Goal: Find specific page/section: Find specific page/section

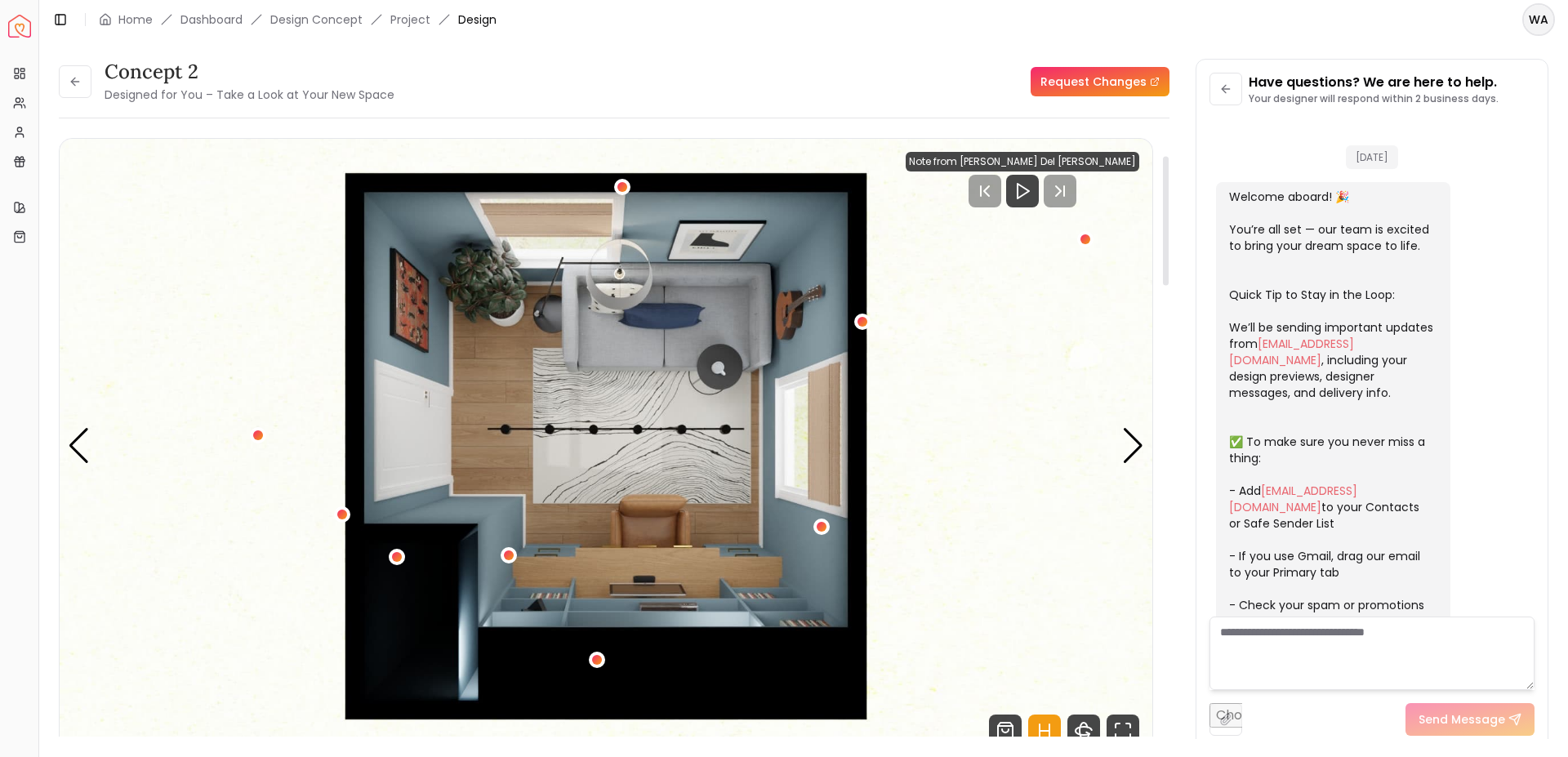
scroll to position [436, 0]
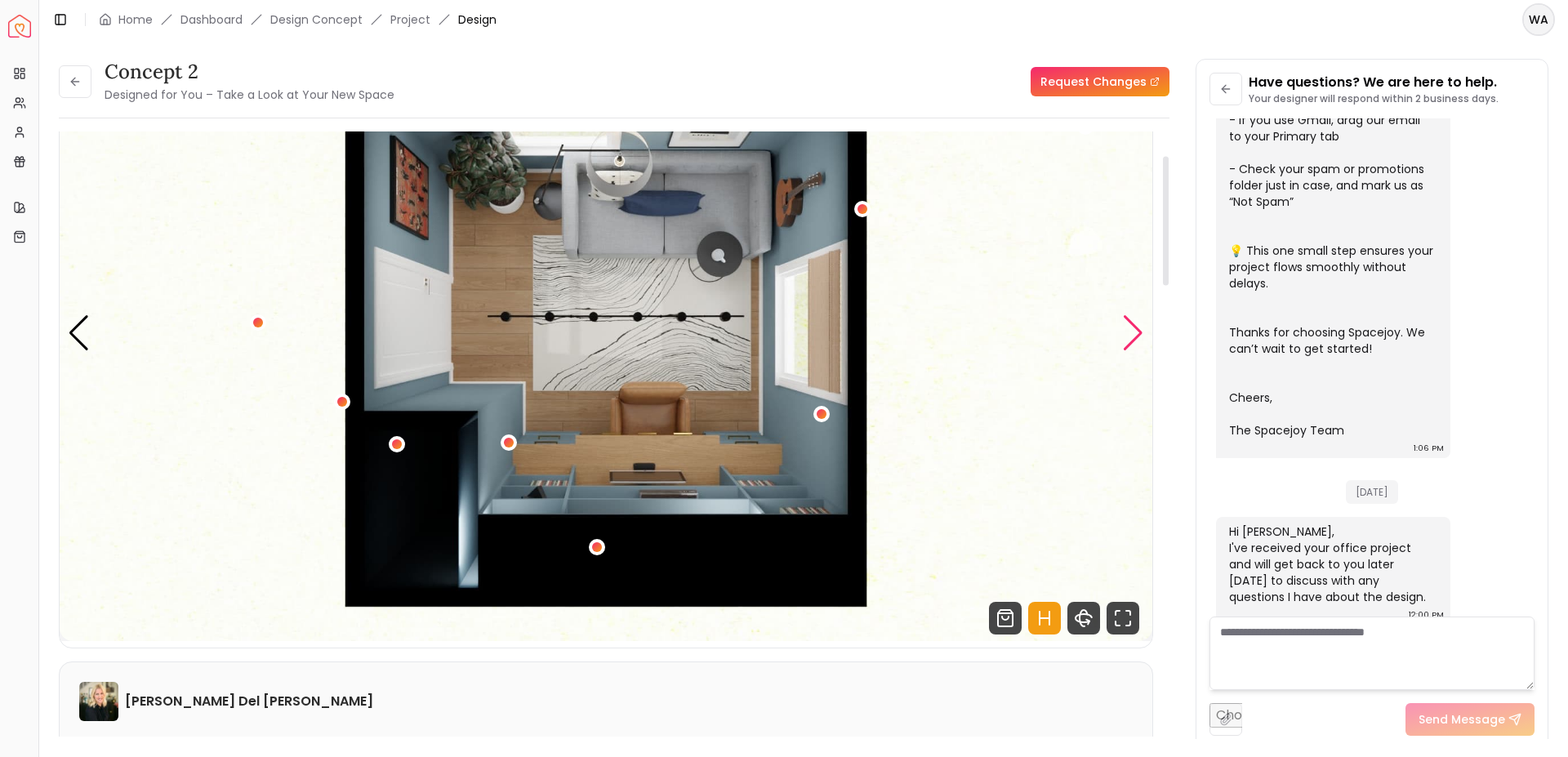
click at [1125, 330] on div "Next slide" at bounding box center [1132, 332] width 22 height 36
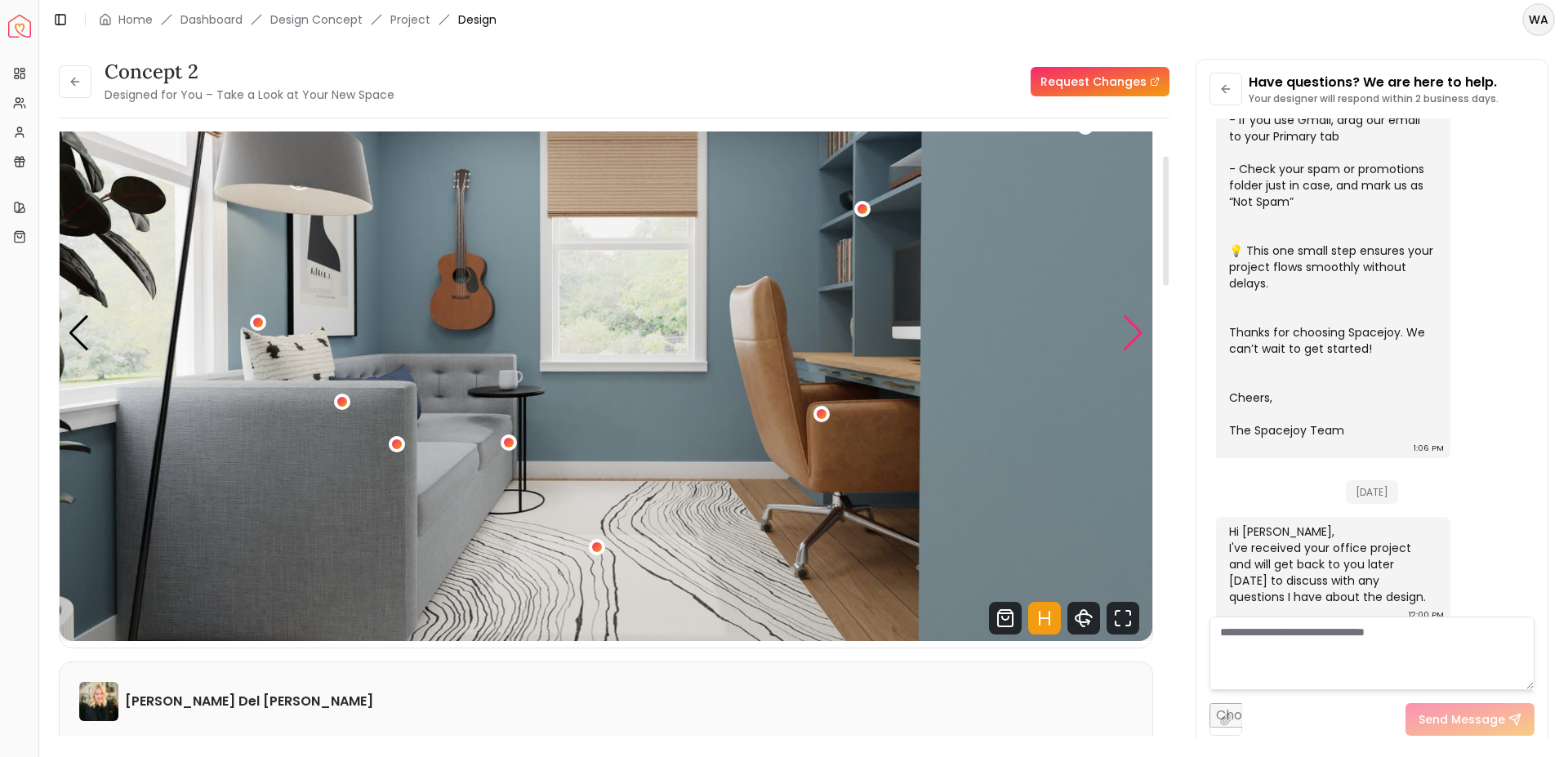
click at [1125, 330] on div "Next slide" at bounding box center [1132, 332] width 22 height 36
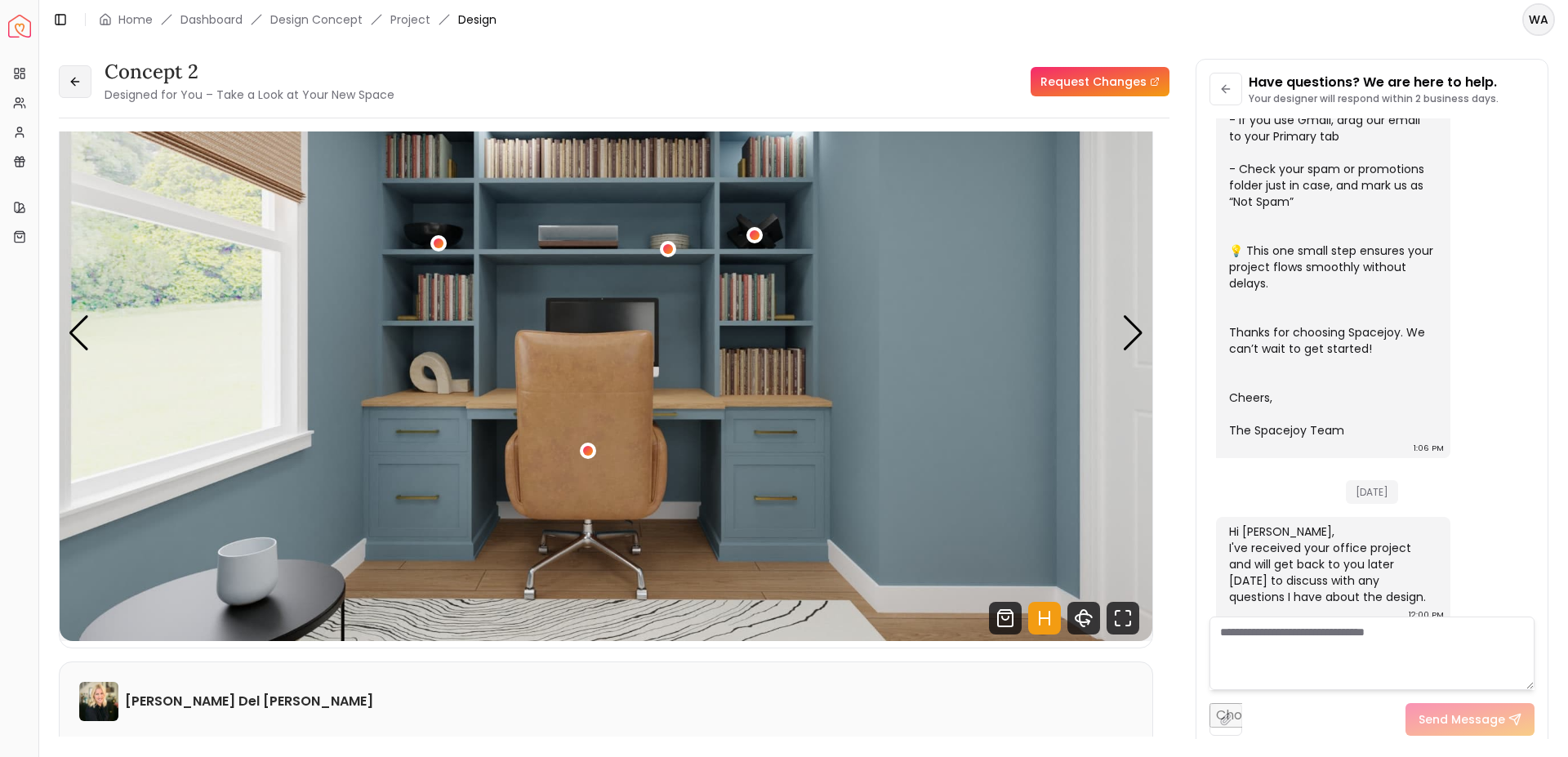
click at [74, 93] on button at bounding box center [75, 82] width 33 height 33
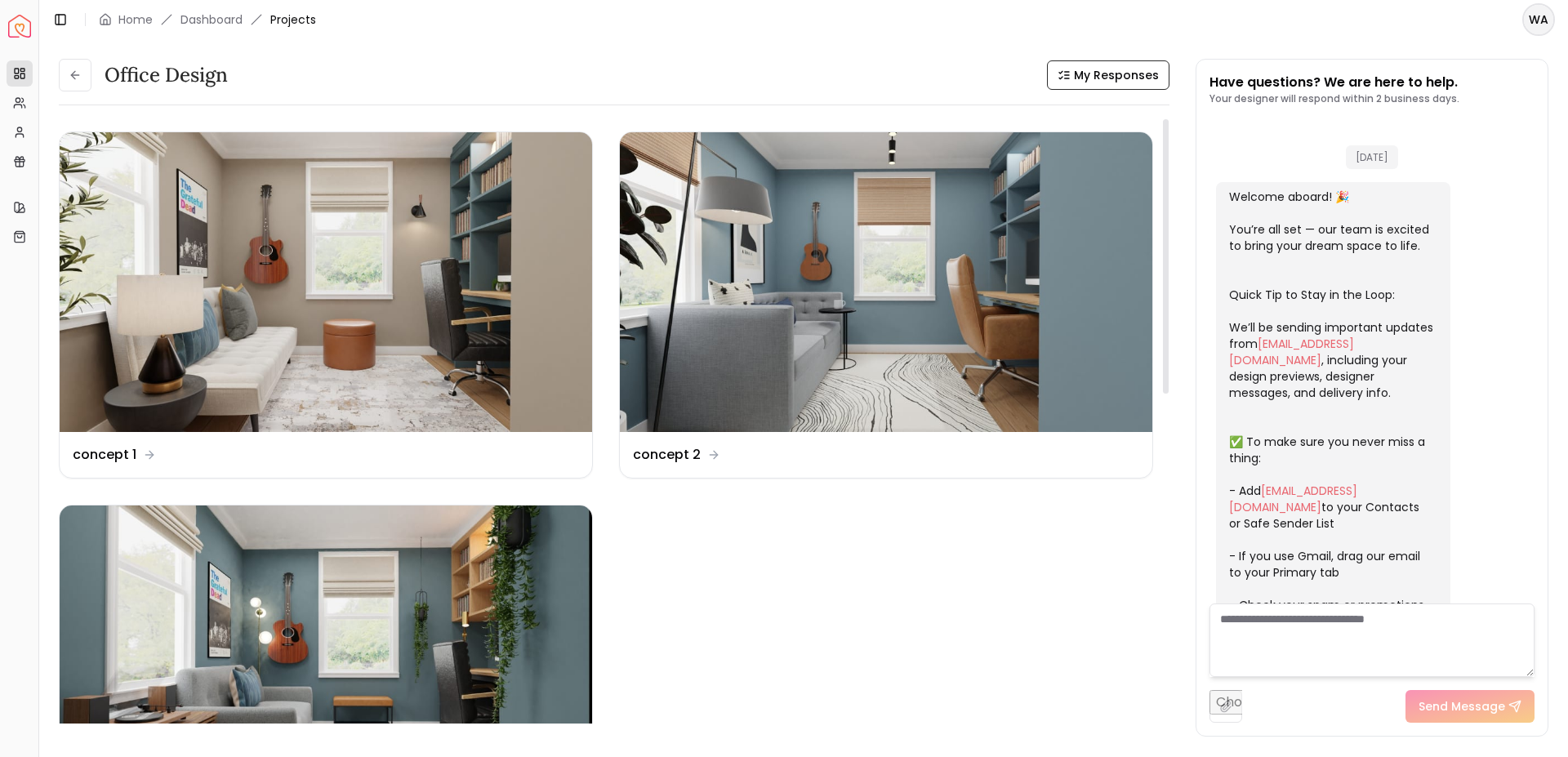
scroll to position [449, 0]
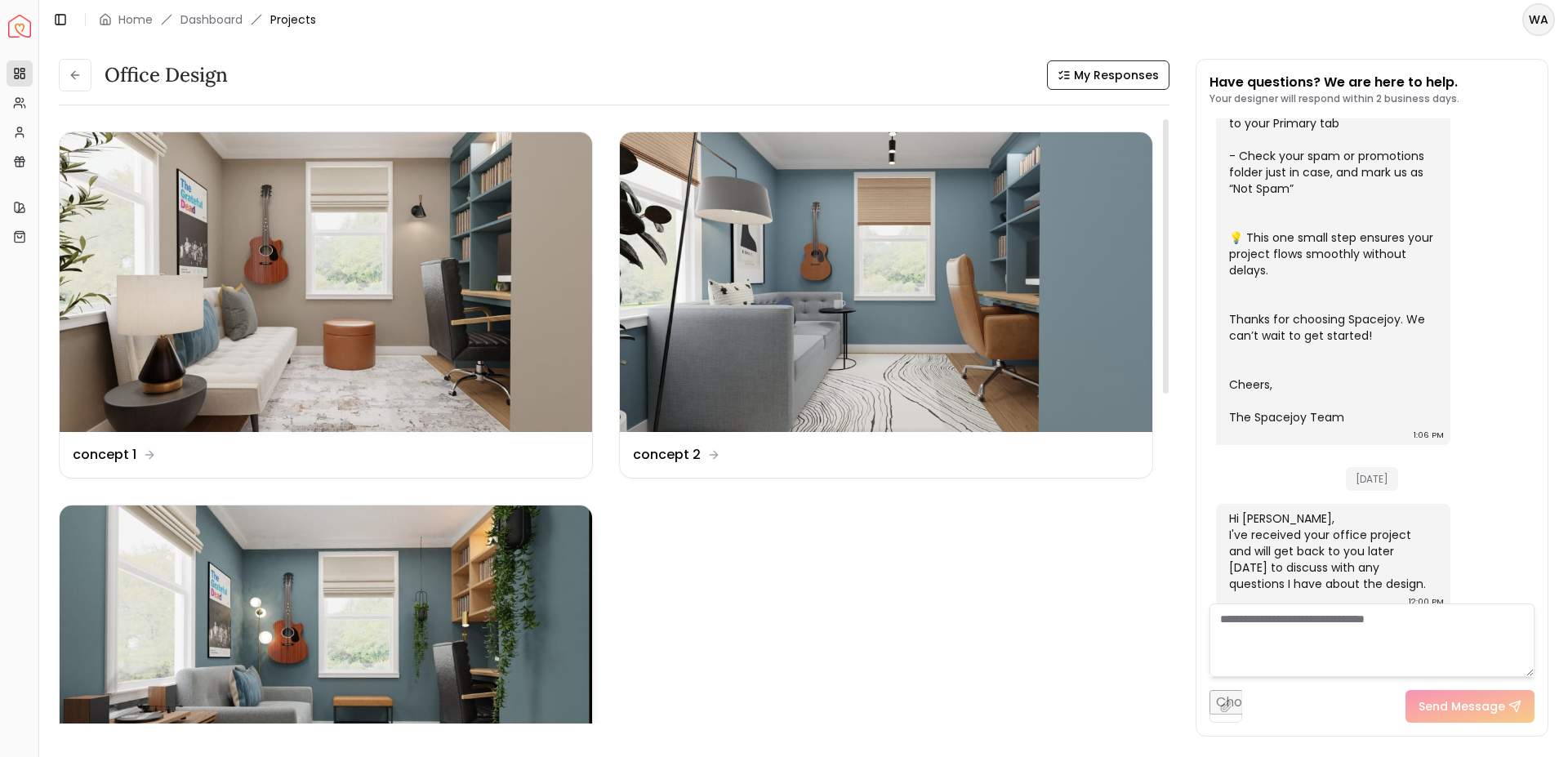
click at [443, 545] on img at bounding box center [326, 655] width 532 height 300
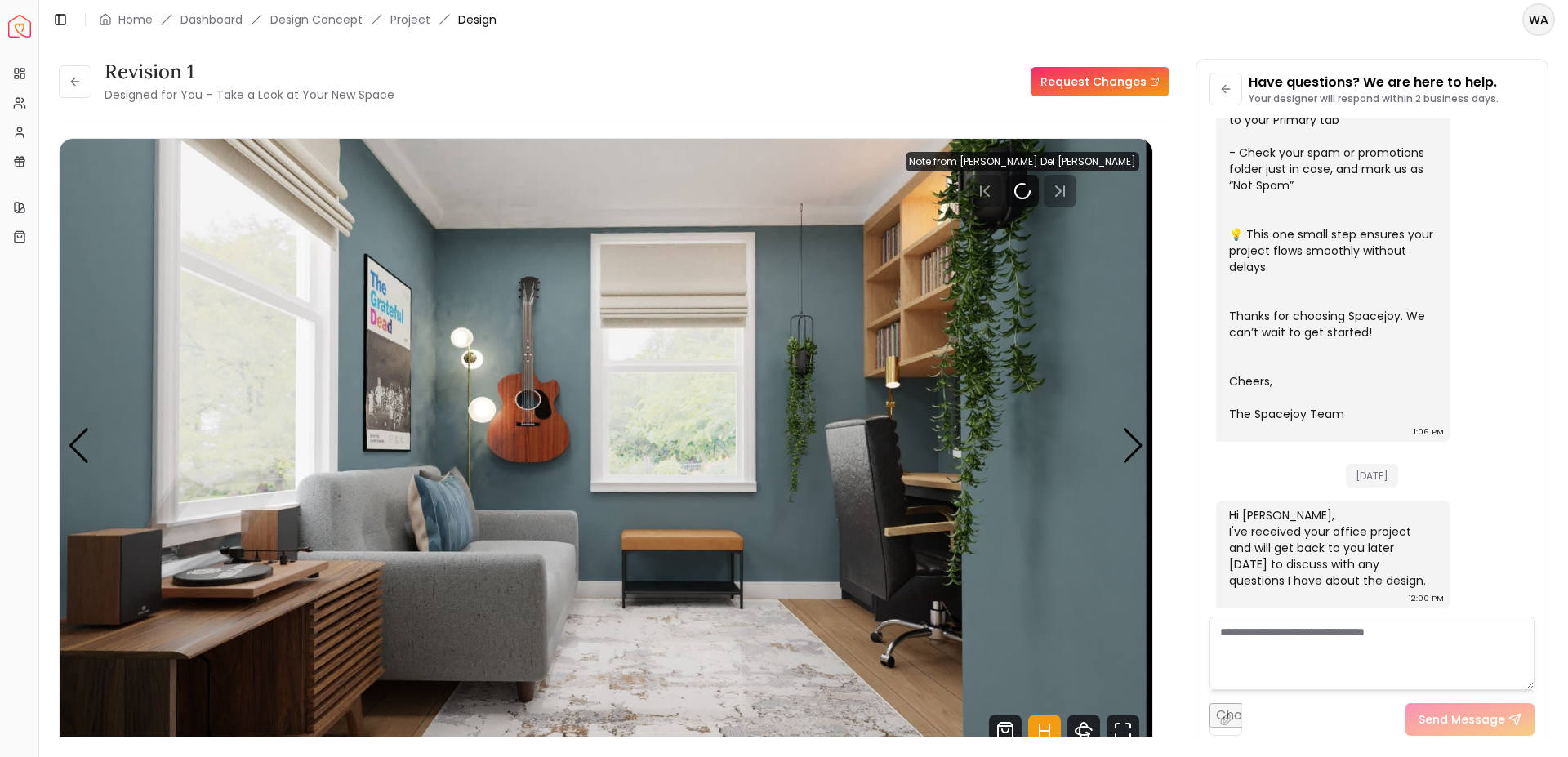
scroll to position [436, 0]
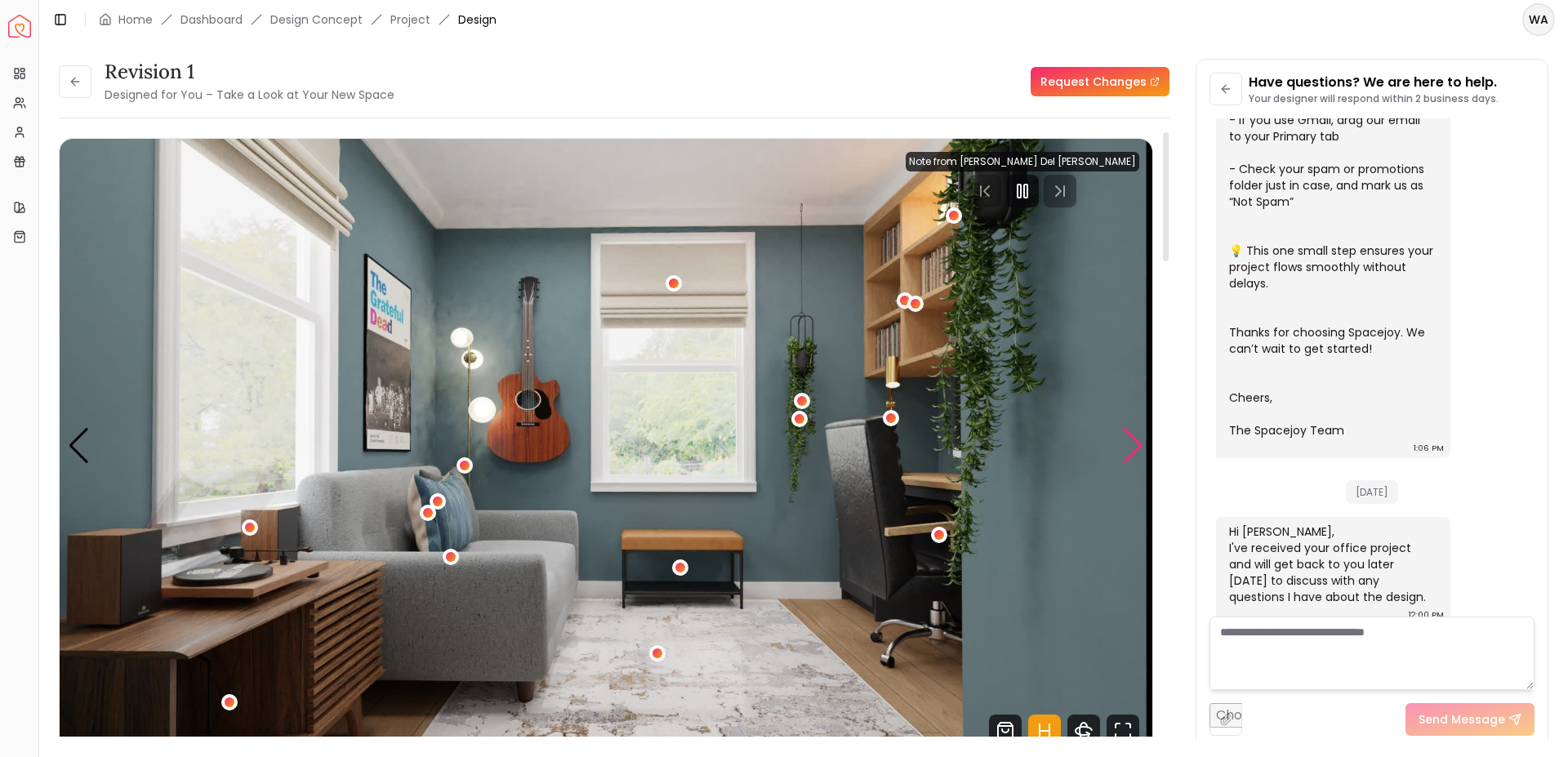
click at [1127, 434] on div "Next slide" at bounding box center [1132, 445] width 22 height 36
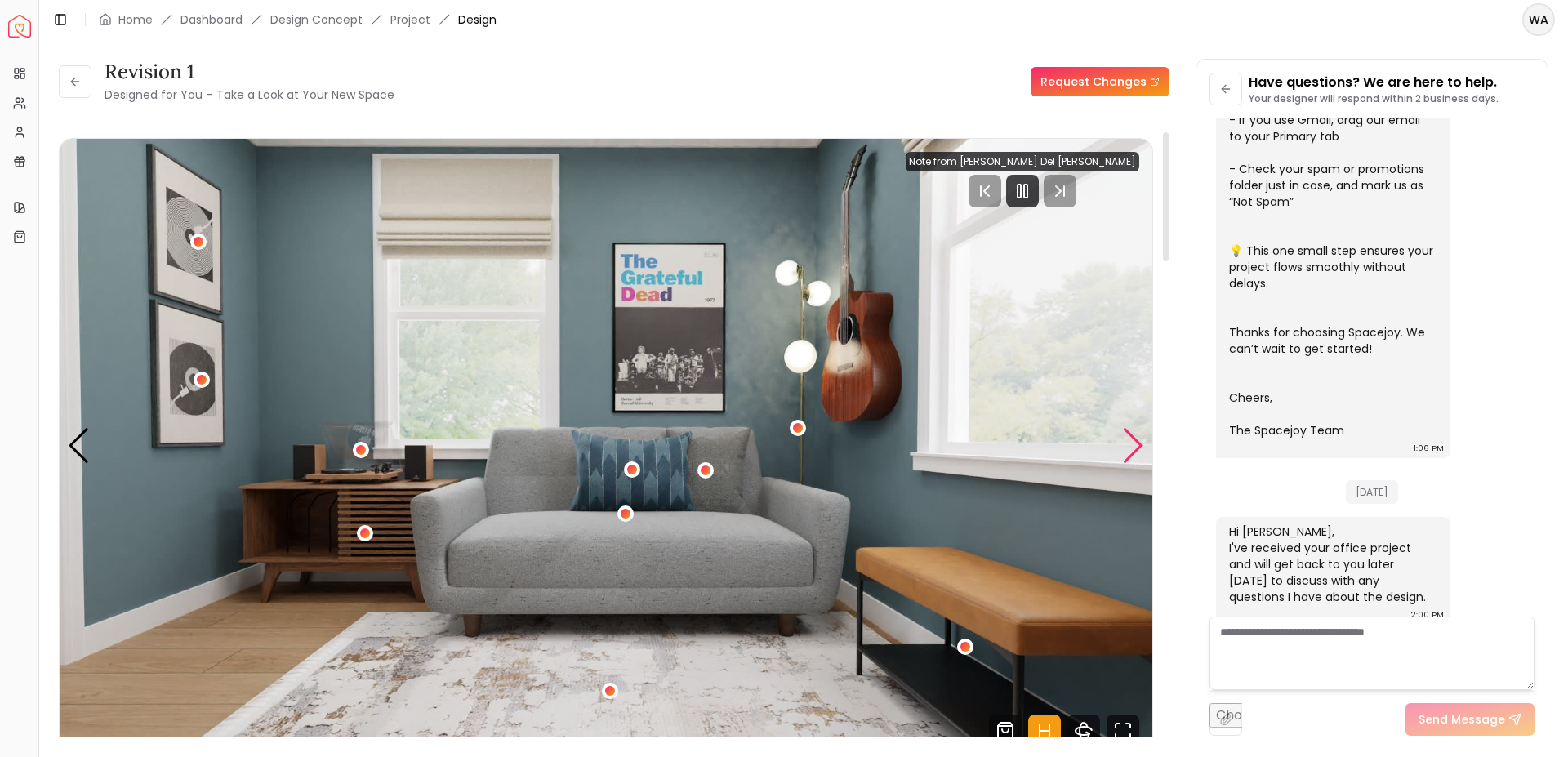
click at [1127, 434] on div "Next slide" at bounding box center [1132, 445] width 22 height 36
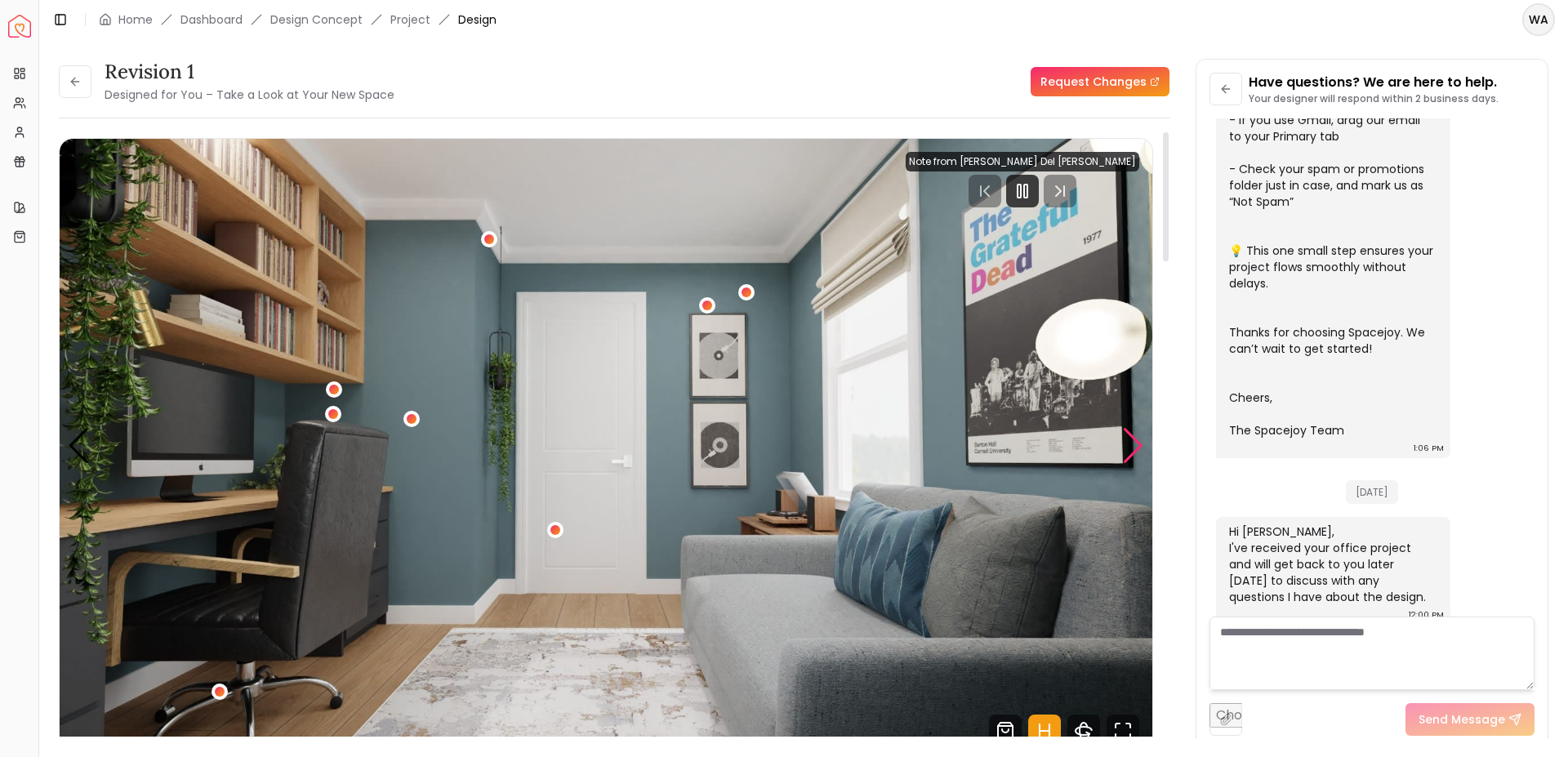
click at [1127, 434] on div "Next slide" at bounding box center [1132, 445] width 22 height 36
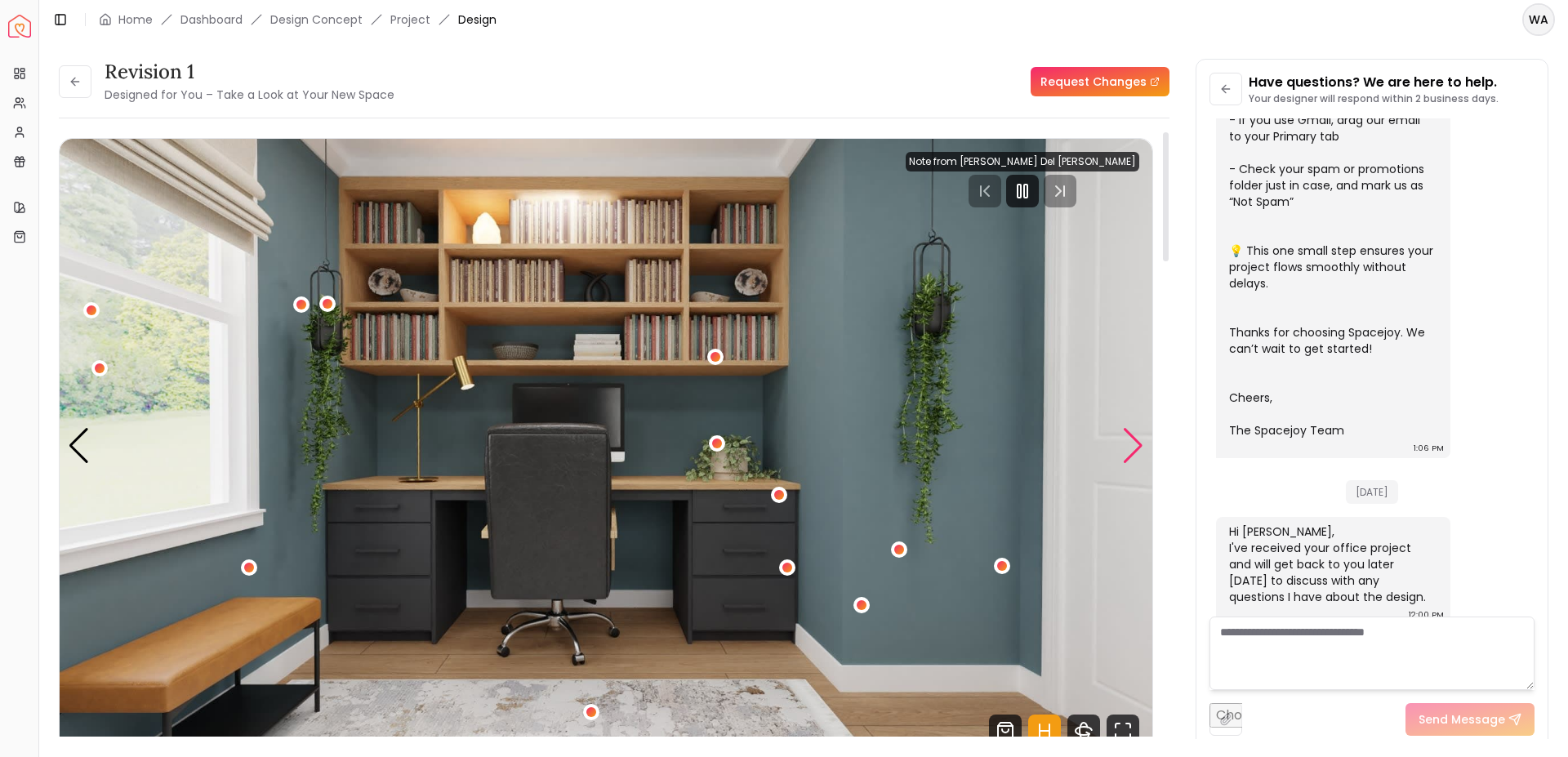
click at [1135, 435] on div "Next slide" at bounding box center [1132, 445] width 22 height 36
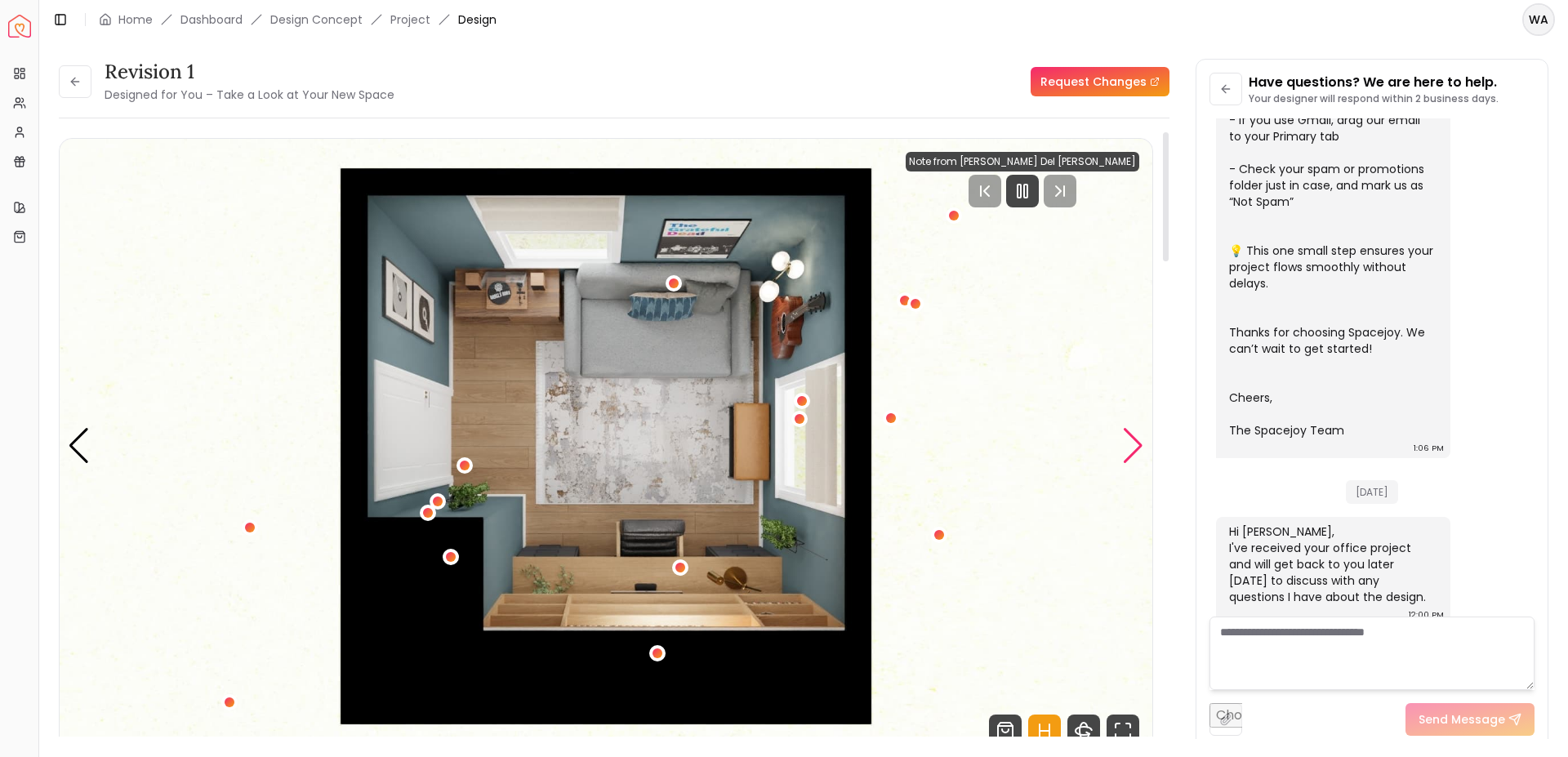
click at [1135, 435] on div "Next slide" at bounding box center [1132, 445] width 22 height 36
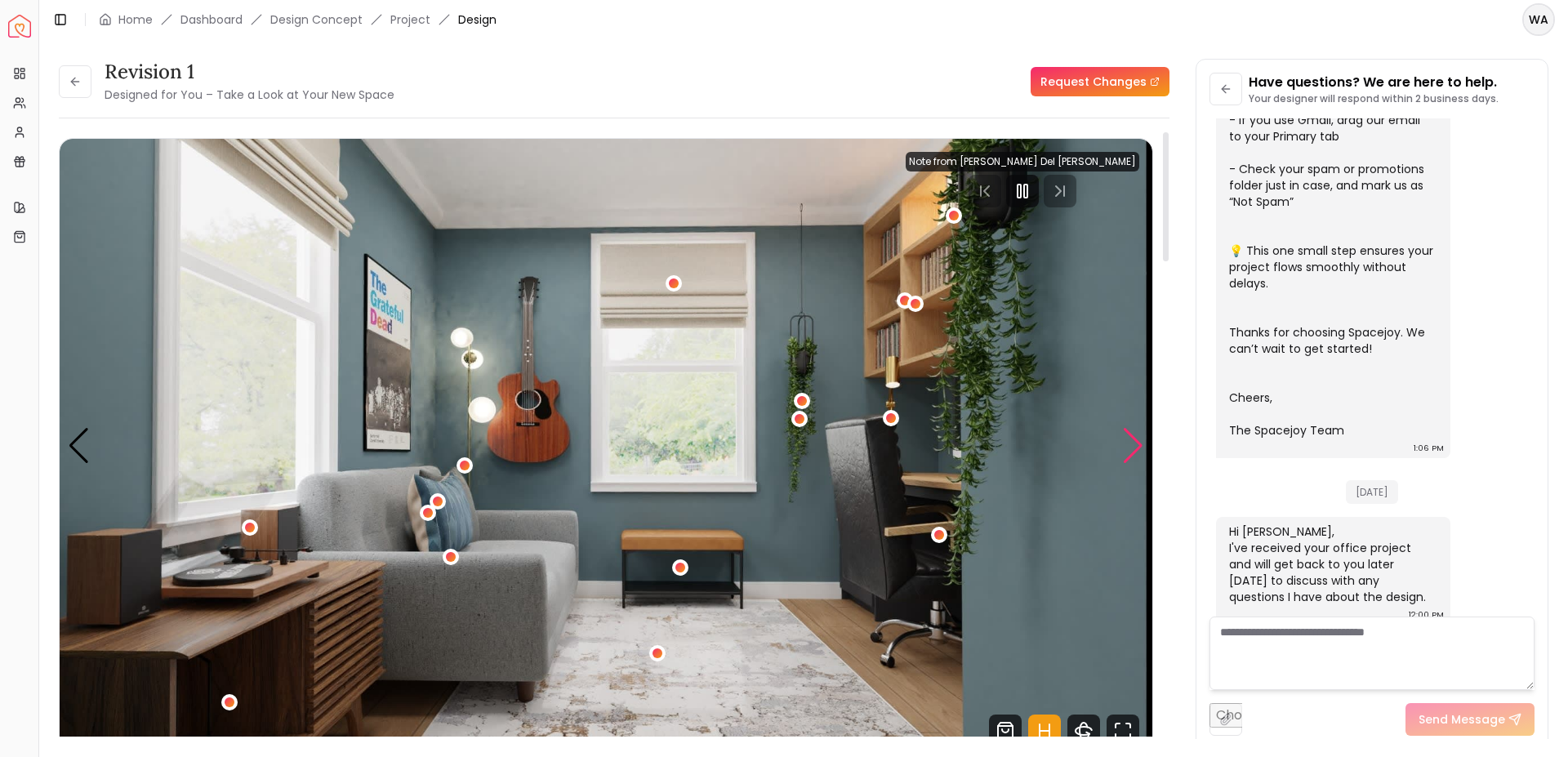
click at [1135, 435] on div "Next slide" at bounding box center [1132, 445] width 22 height 36
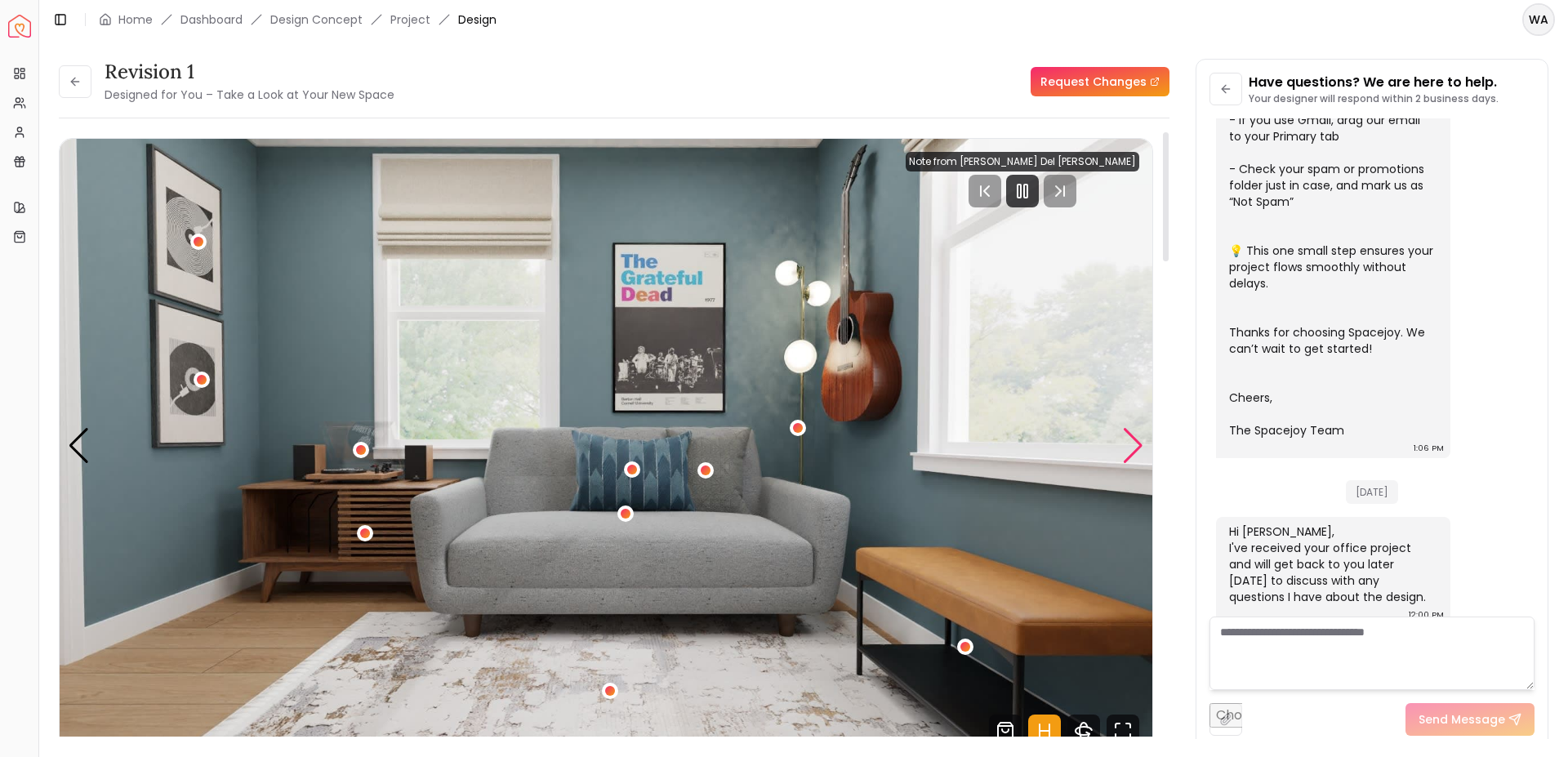
click at [1135, 435] on div "Next slide" at bounding box center [1132, 445] width 22 height 36
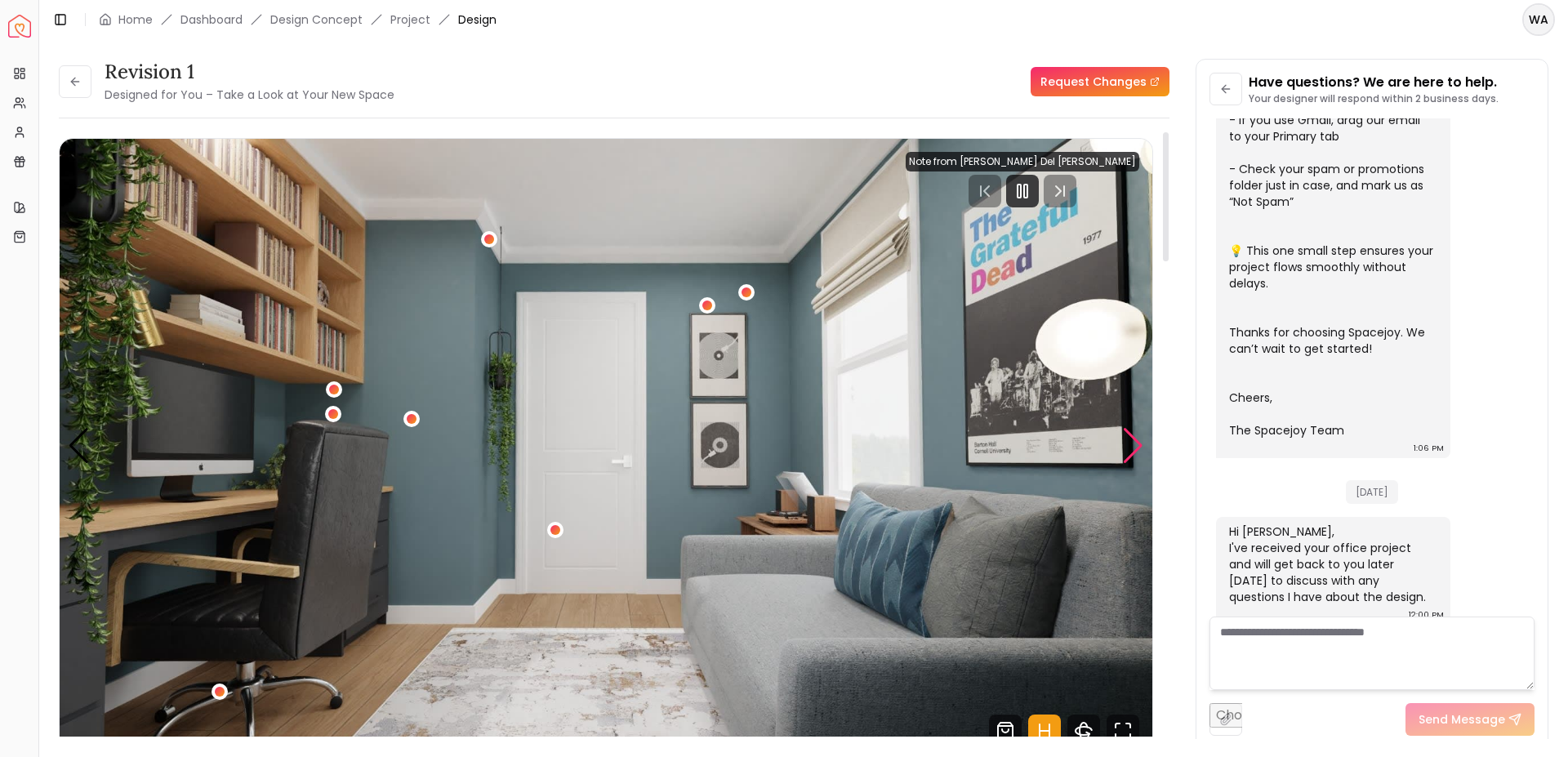
click at [1135, 453] on div "Next slide" at bounding box center [1132, 445] width 22 height 36
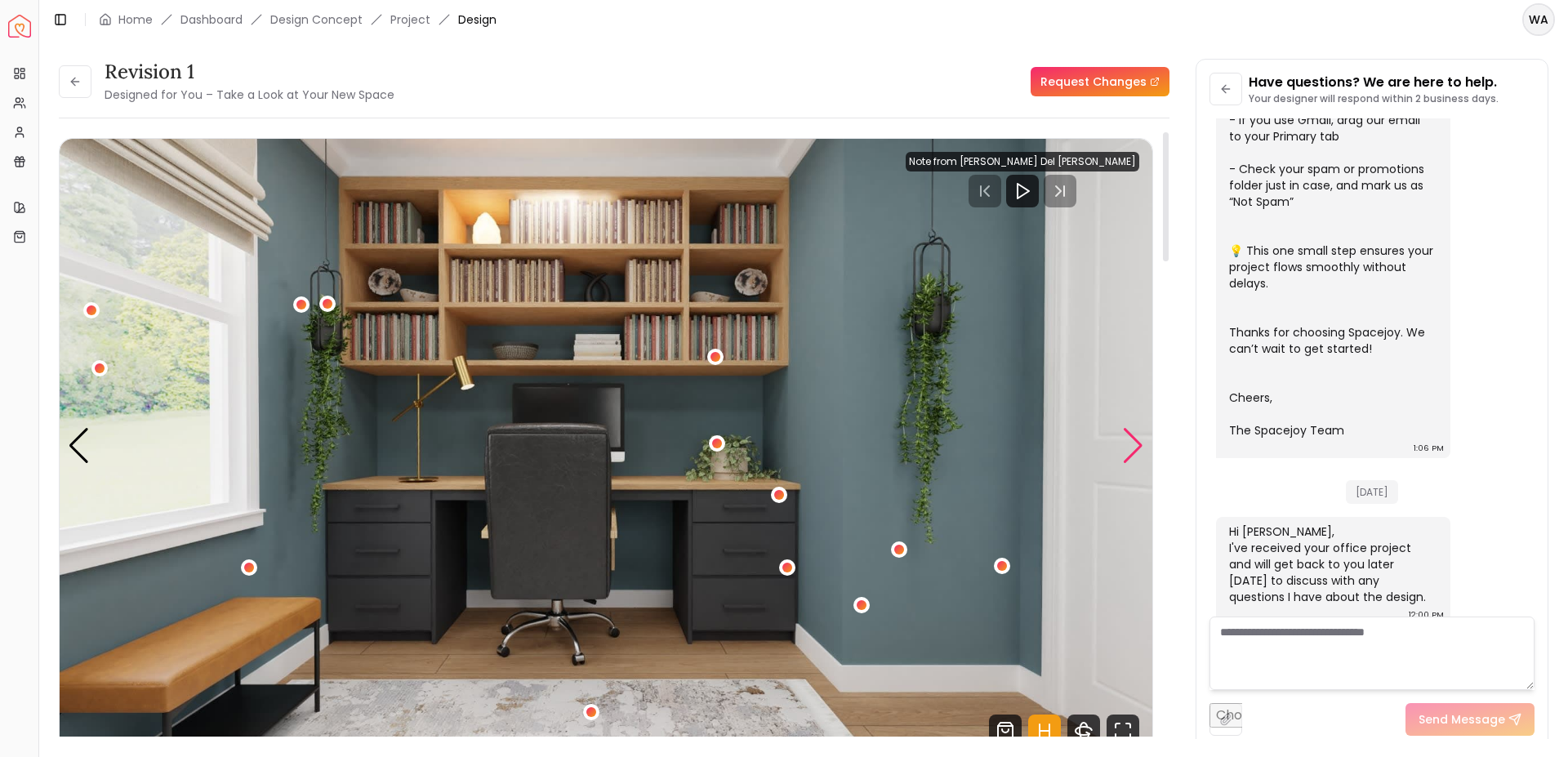
click at [1127, 449] on div "Next slide" at bounding box center [1132, 445] width 22 height 36
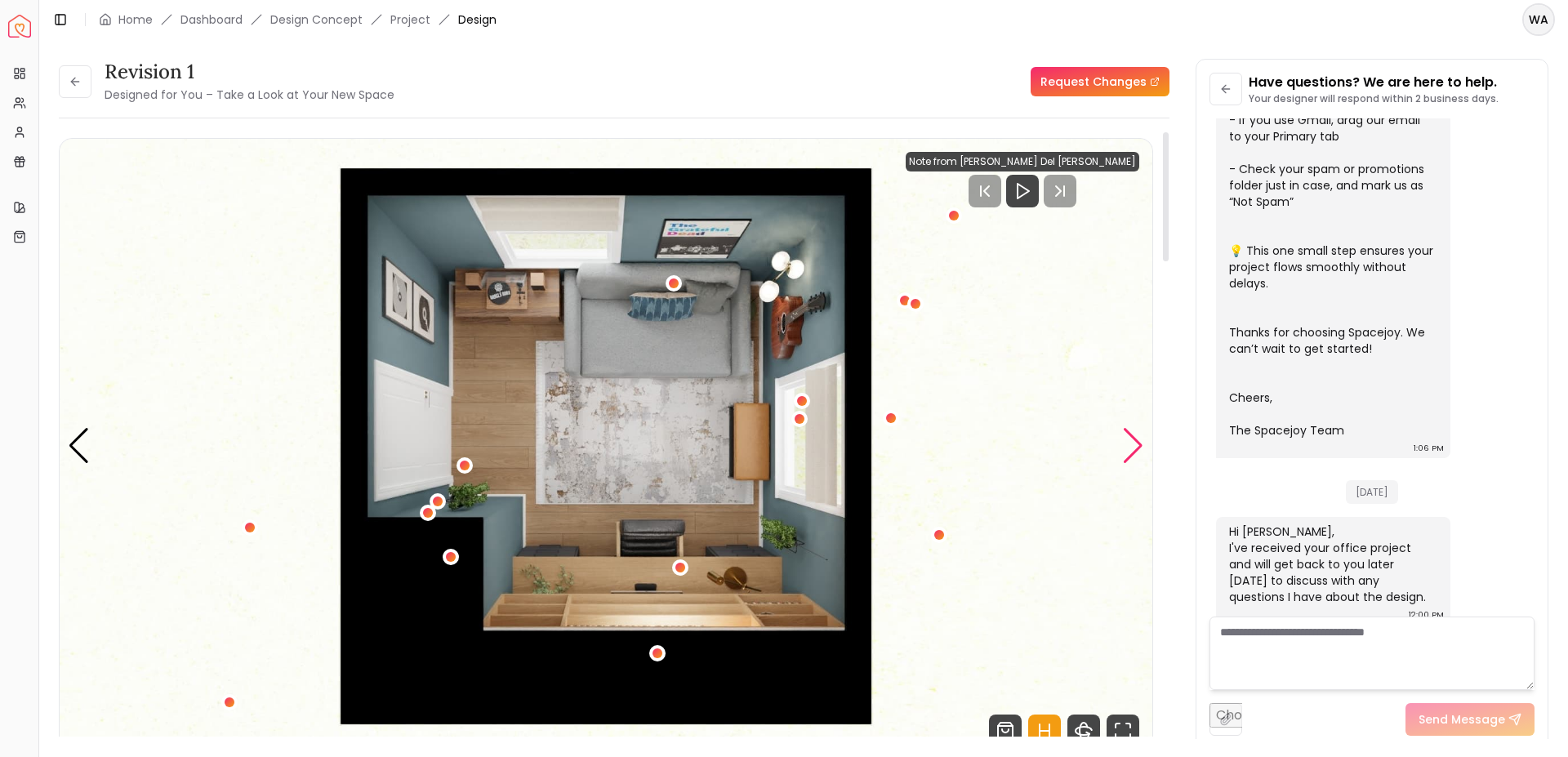
click at [1127, 449] on div "Next slide" at bounding box center [1132, 445] width 22 height 36
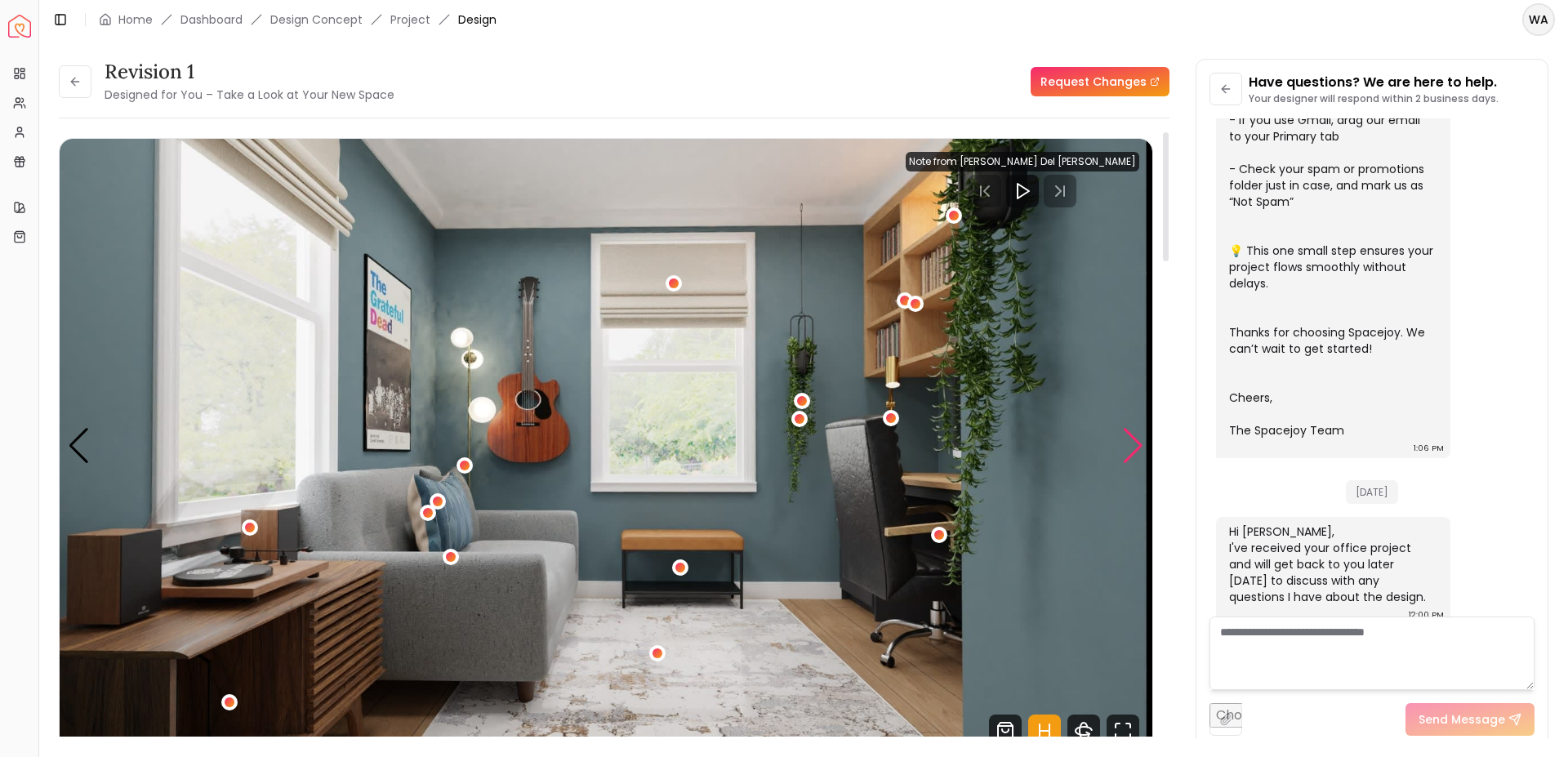
click at [1127, 449] on div "Next slide" at bounding box center [1132, 445] width 22 height 36
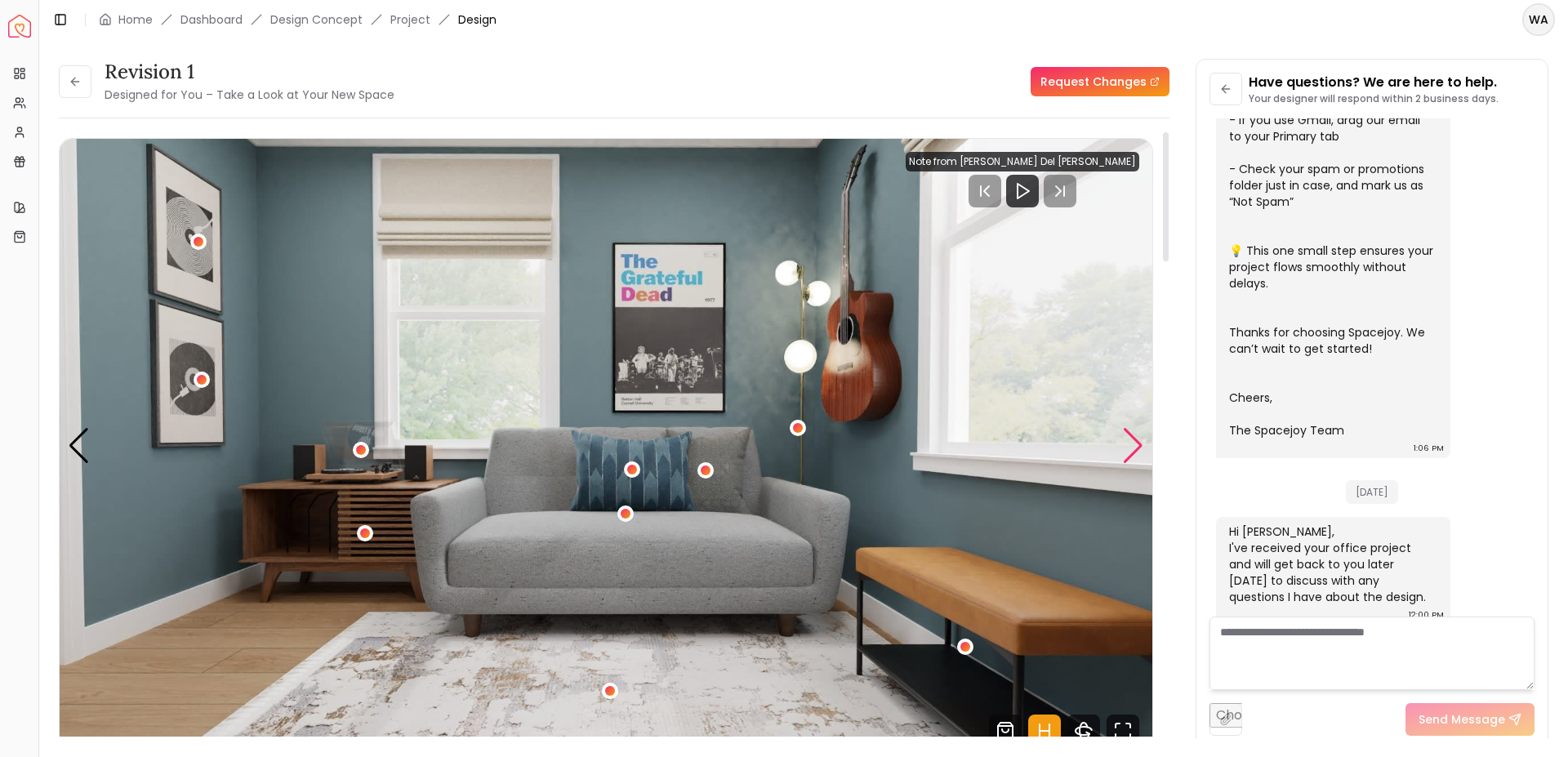
click at [1127, 449] on div "Next slide" at bounding box center [1132, 445] width 22 height 36
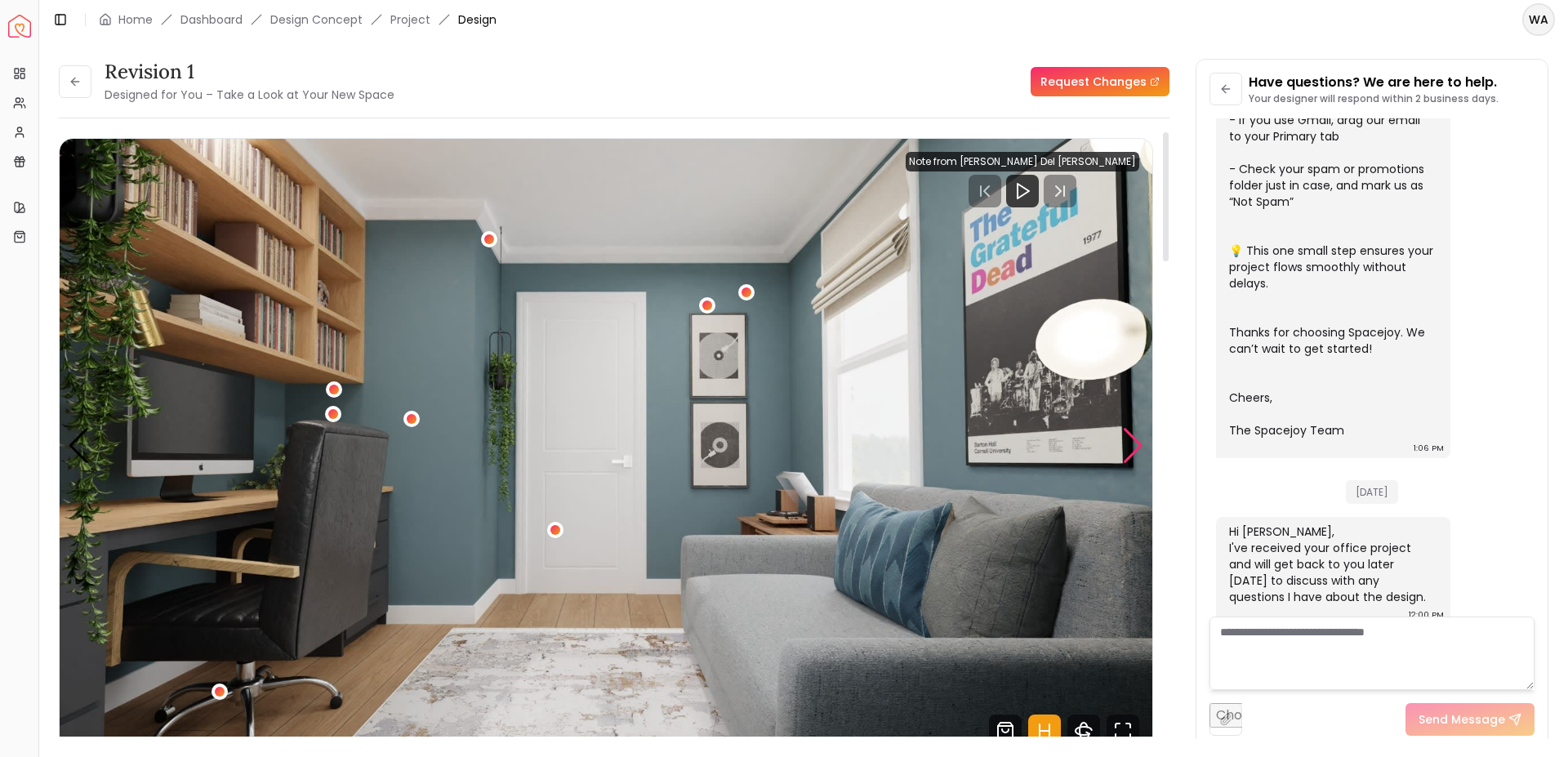
click at [1127, 449] on div "Next slide" at bounding box center [1132, 445] width 22 height 36
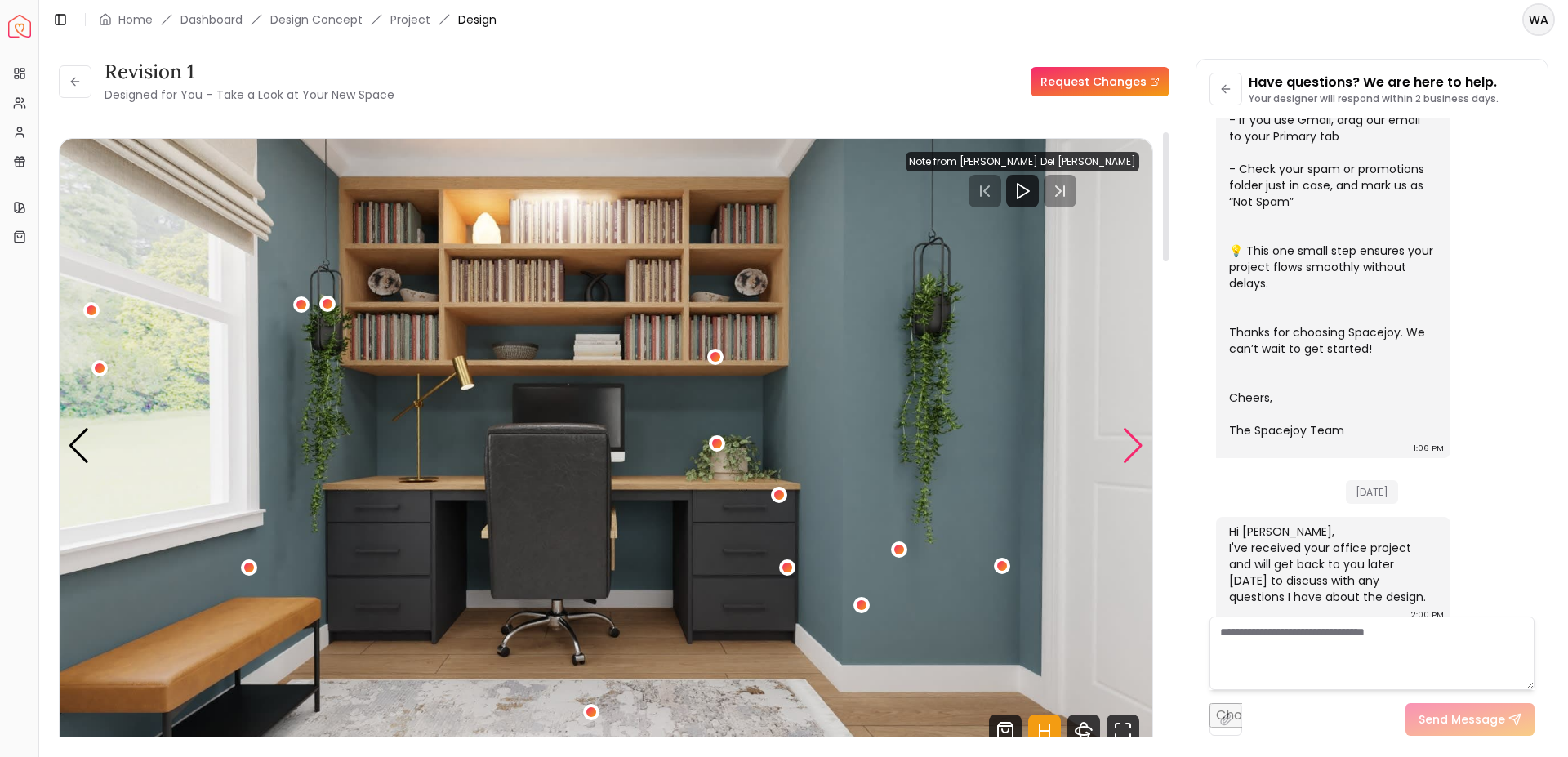
click at [1139, 441] on div "Next slide" at bounding box center [1132, 445] width 22 height 36
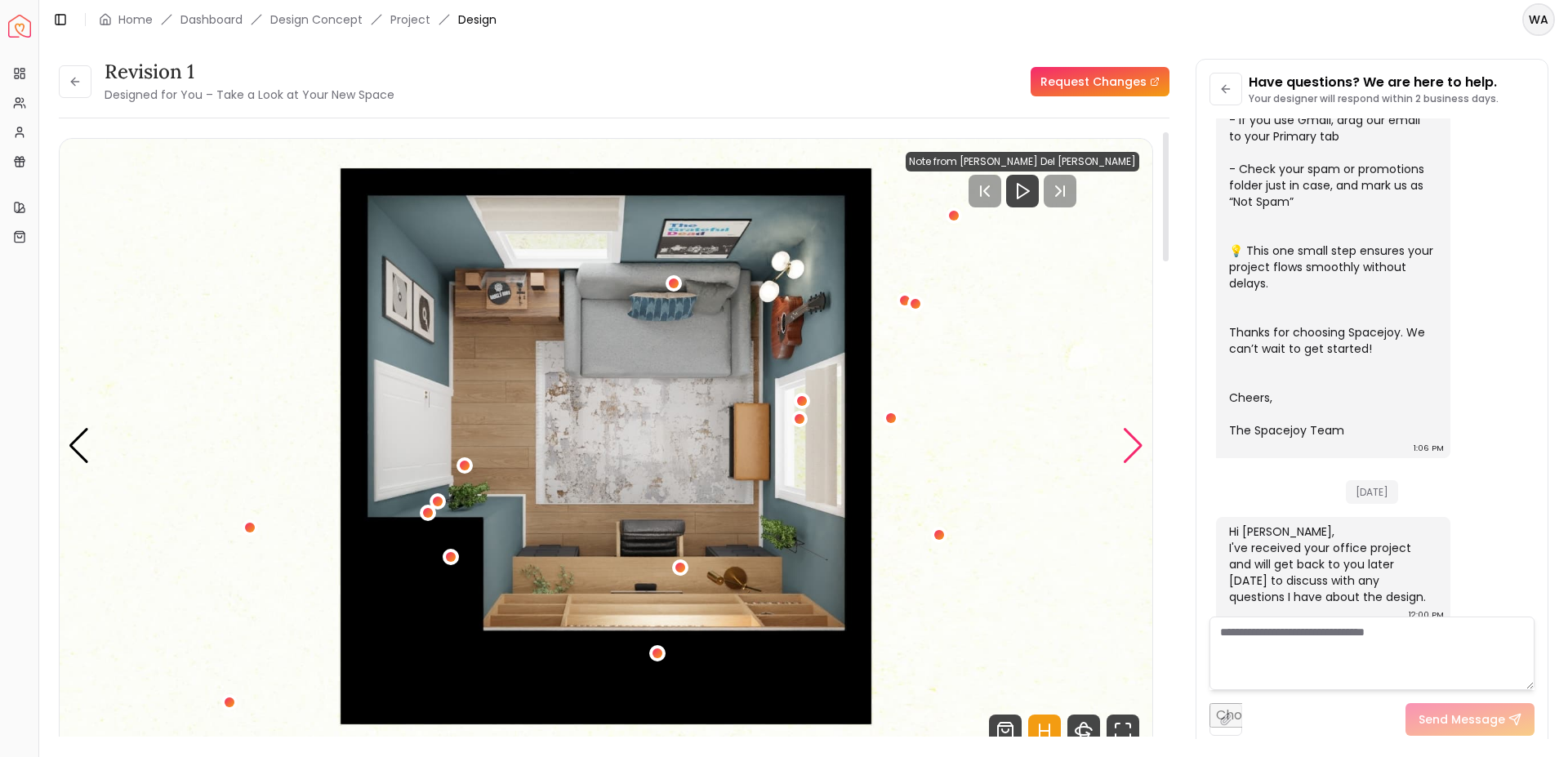
click at [1139, 441] on div "Next slide" at bounding box center [1132, 445] width 22 height 36
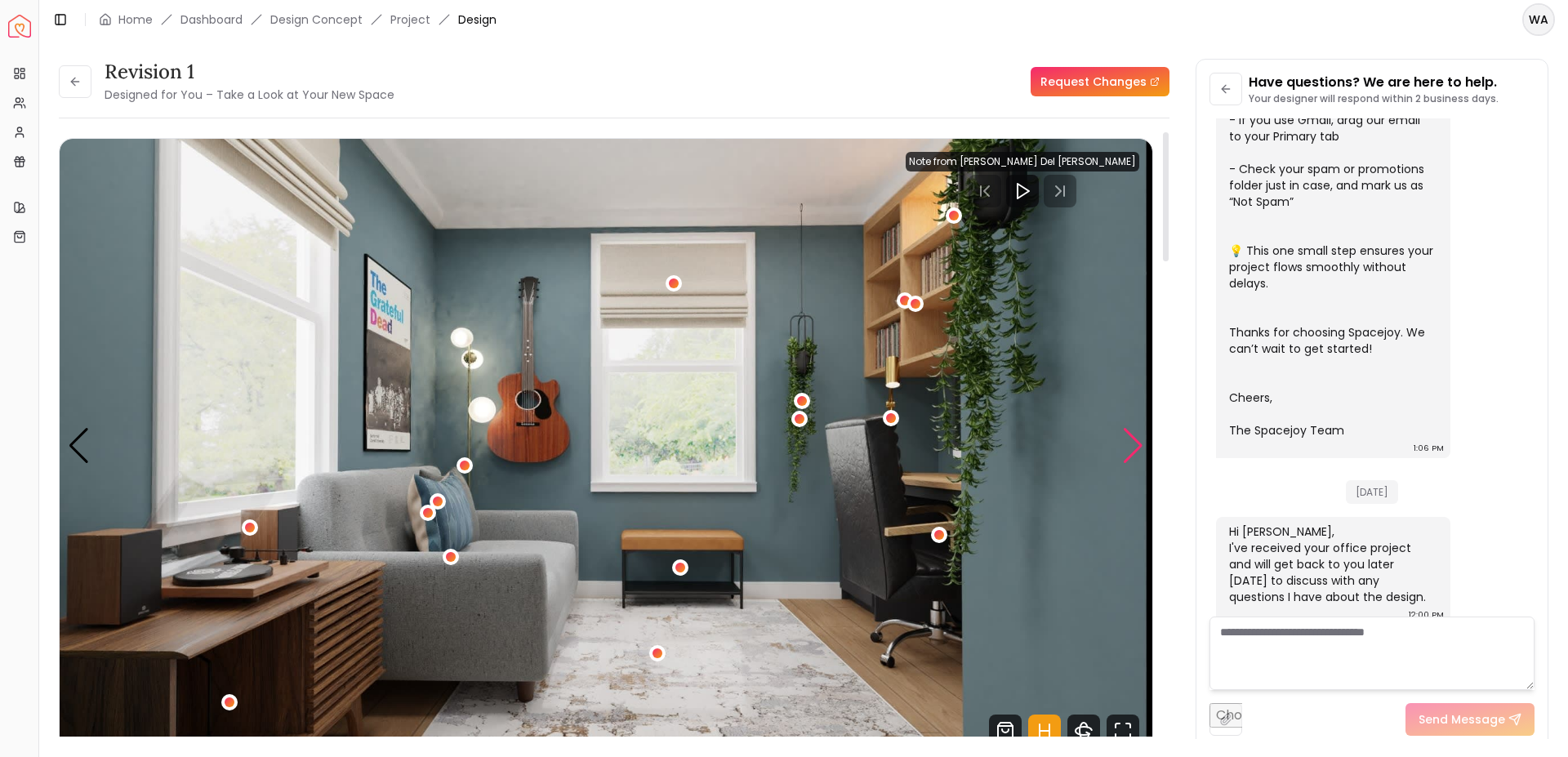
click at [1139, 441] on div "Next slide" at bounding box center [1132, 445] width 22 height 36
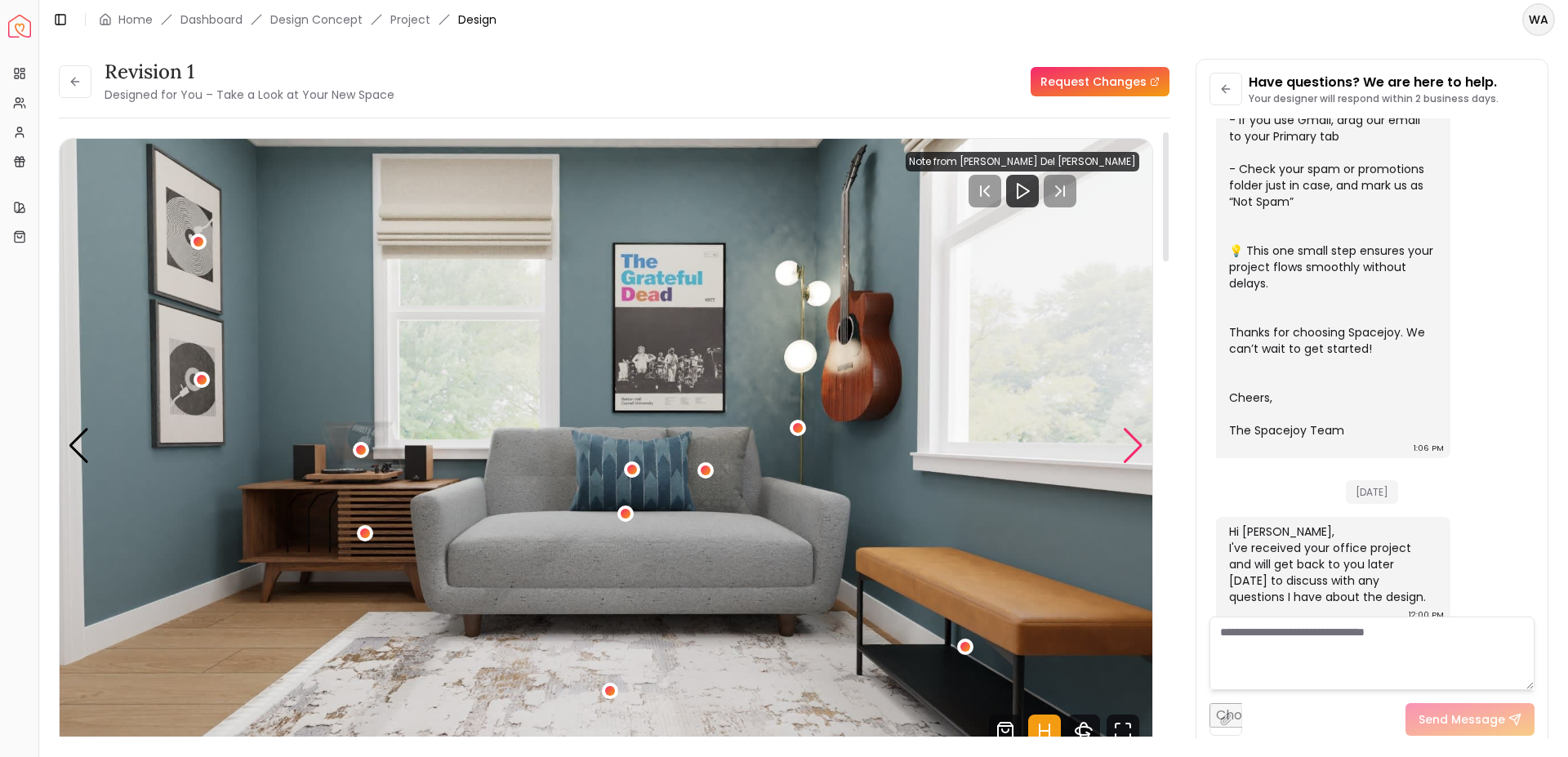
click at [1139, 441] on div "Next slide" at bounding box center [1132, 445] width 22 height 36
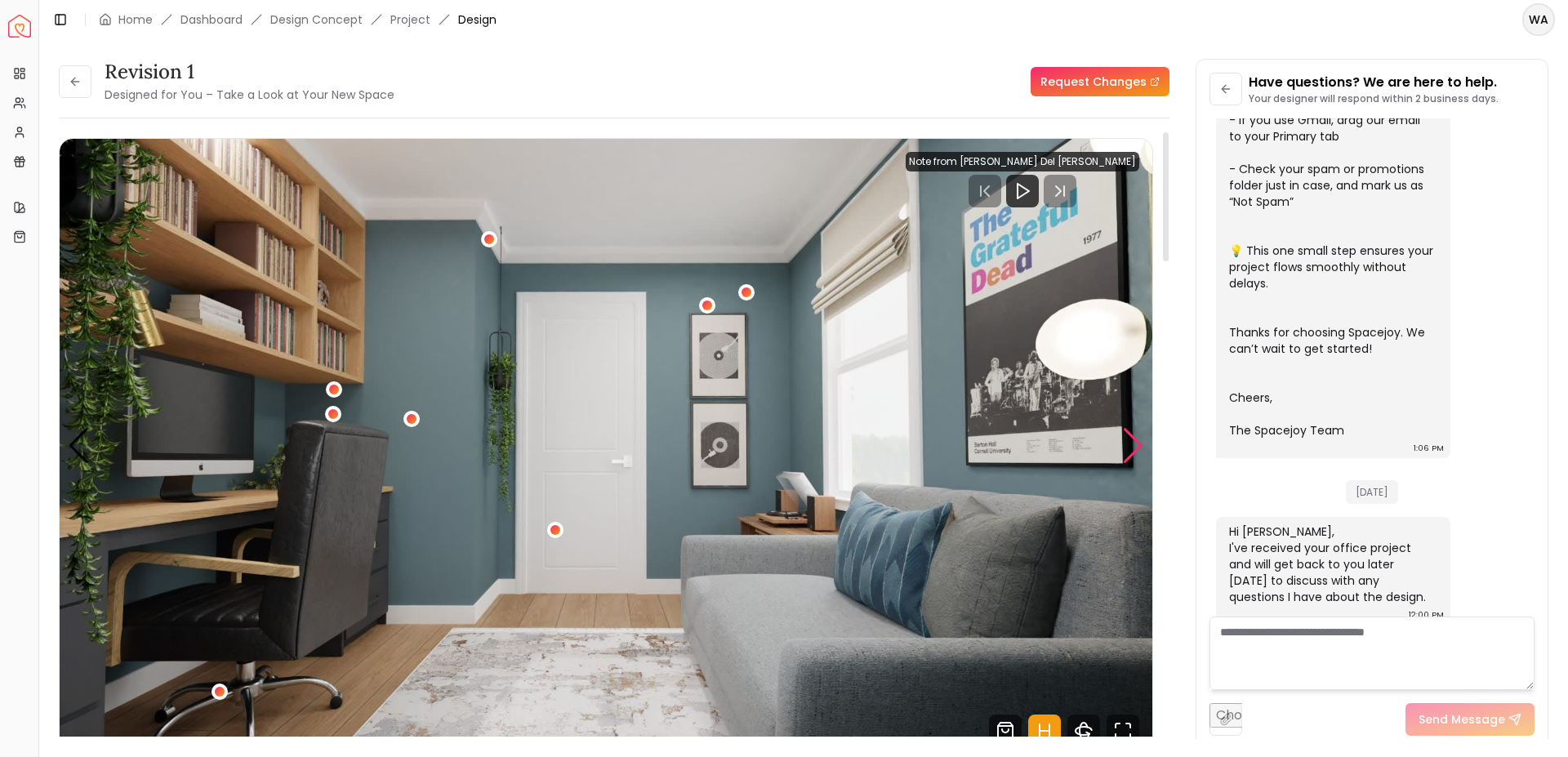
click at [1138, 443] on div "Next slide" at bounding box center [1132, 445] width 22 height 36
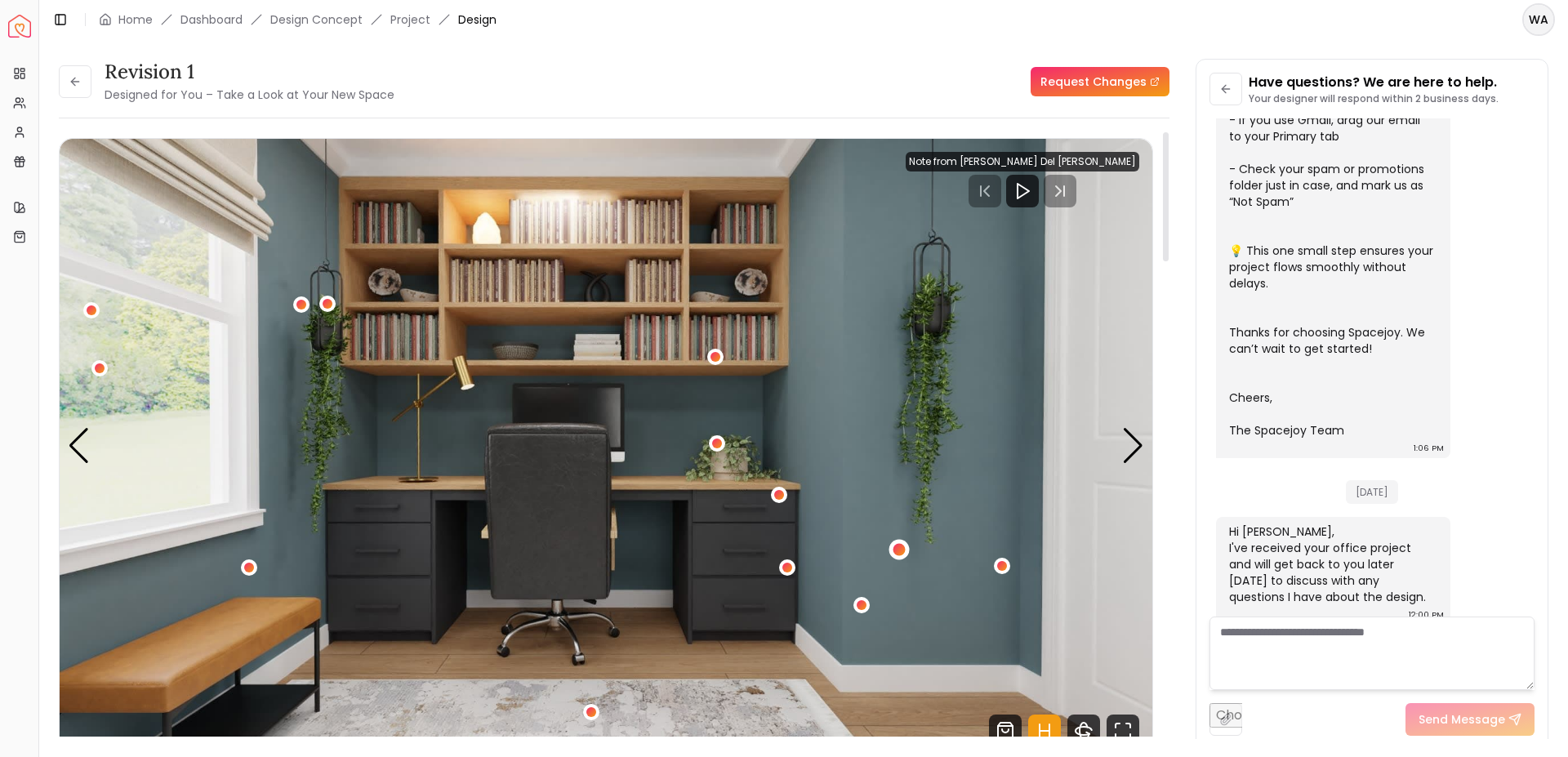
click at [898, 544] on div "4 / 5" at bounding box center [899, 550] width 21 height 21
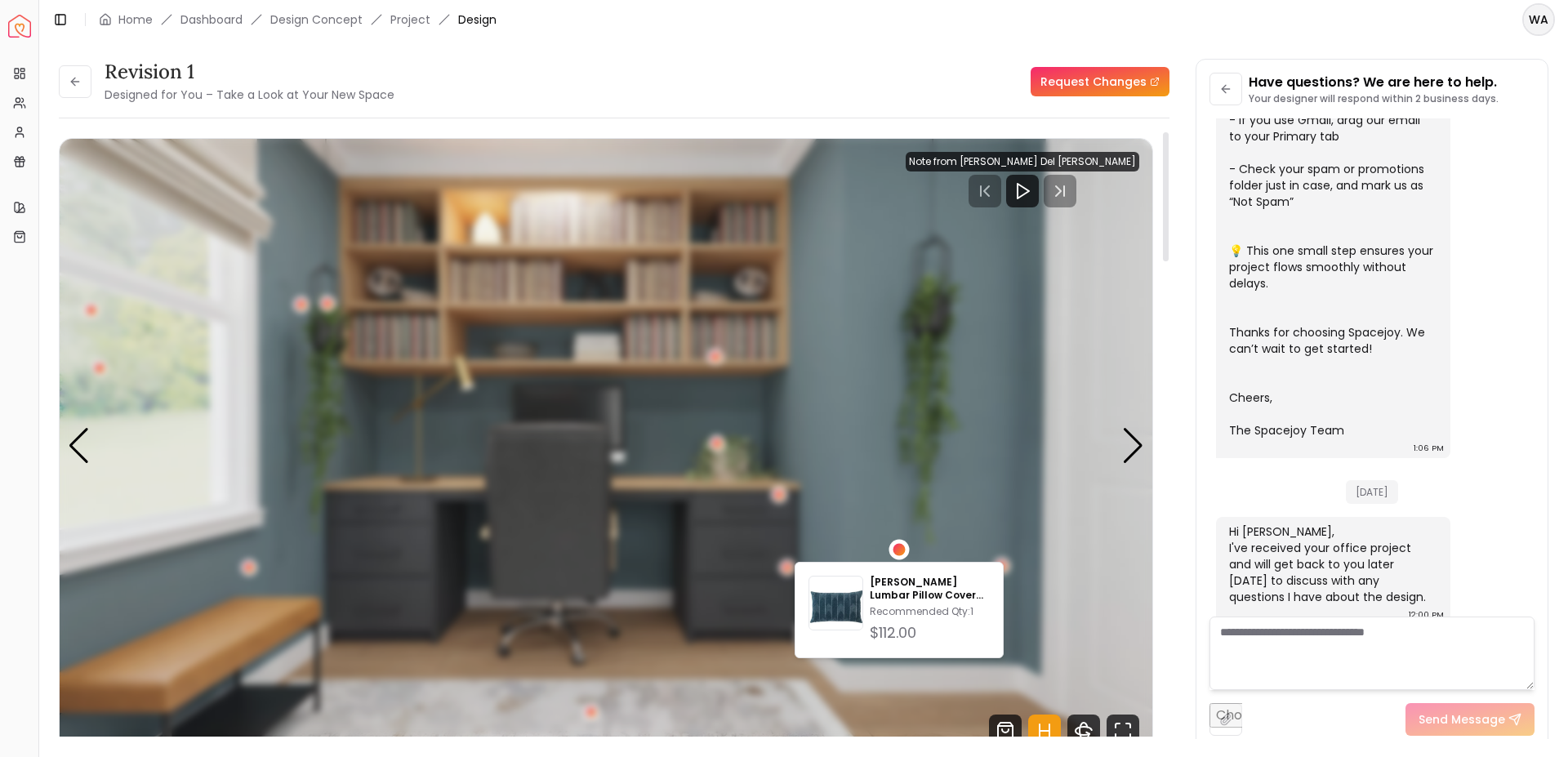
click at [898, 544] on div "4 / 5" at bounding box center [899, 550] width 21 height 21
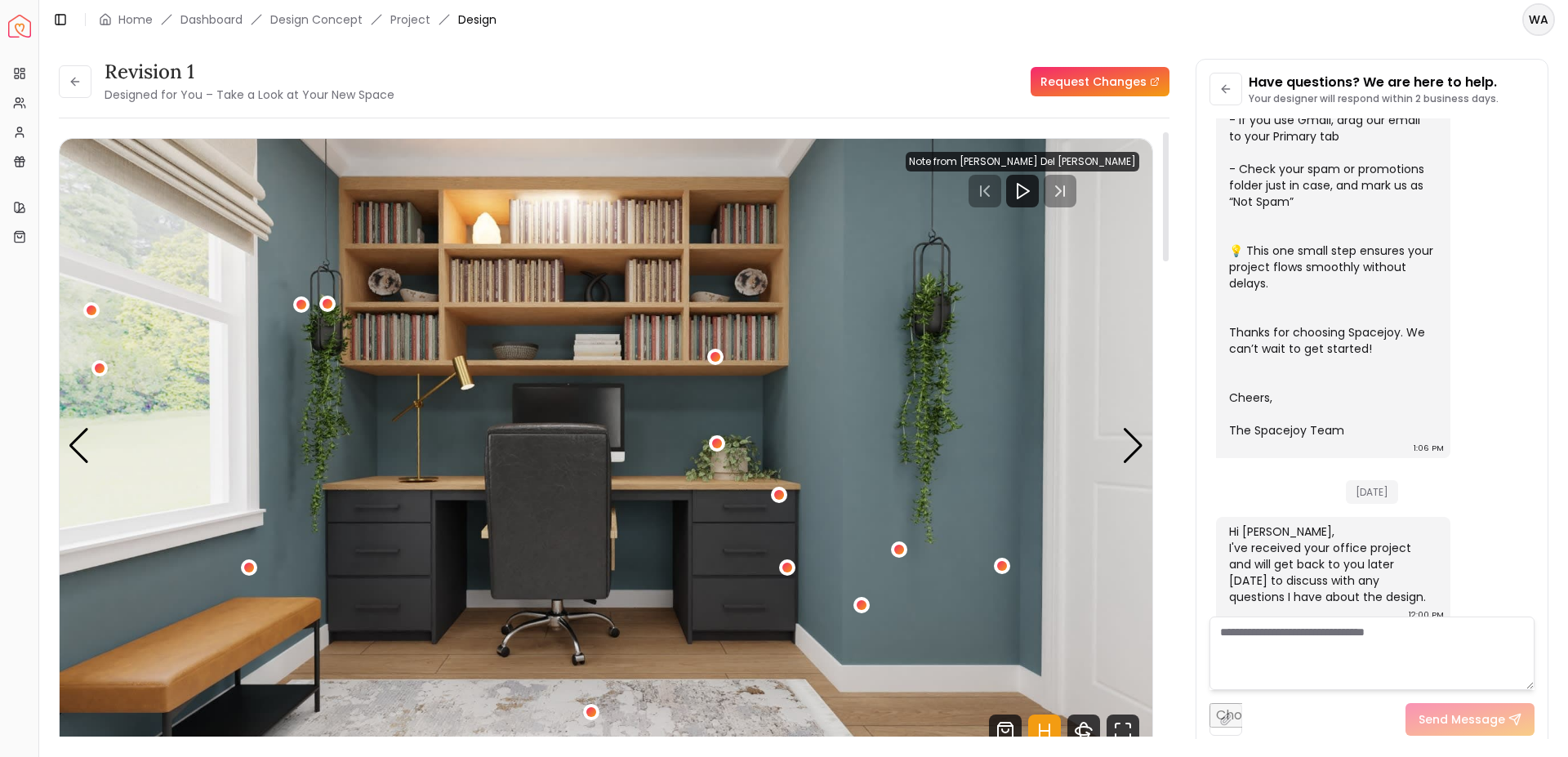
click at [1006, 559] on button "4 / 5" at bounding box center [1002, 566] width 17 height 17
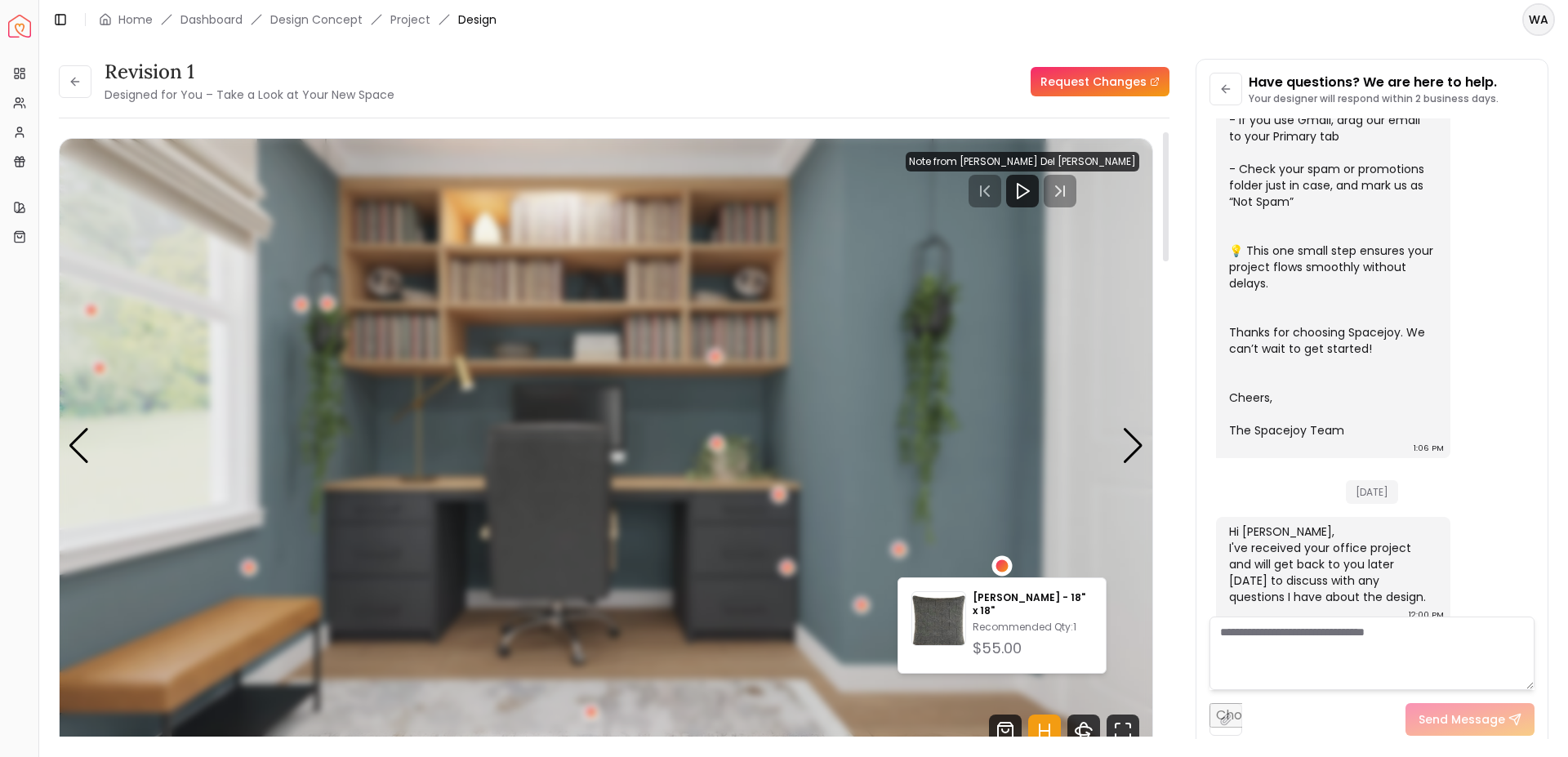
click at [1006, 559] on div "4 / 5" at bounding box center [1002, 565] width 21 height 21
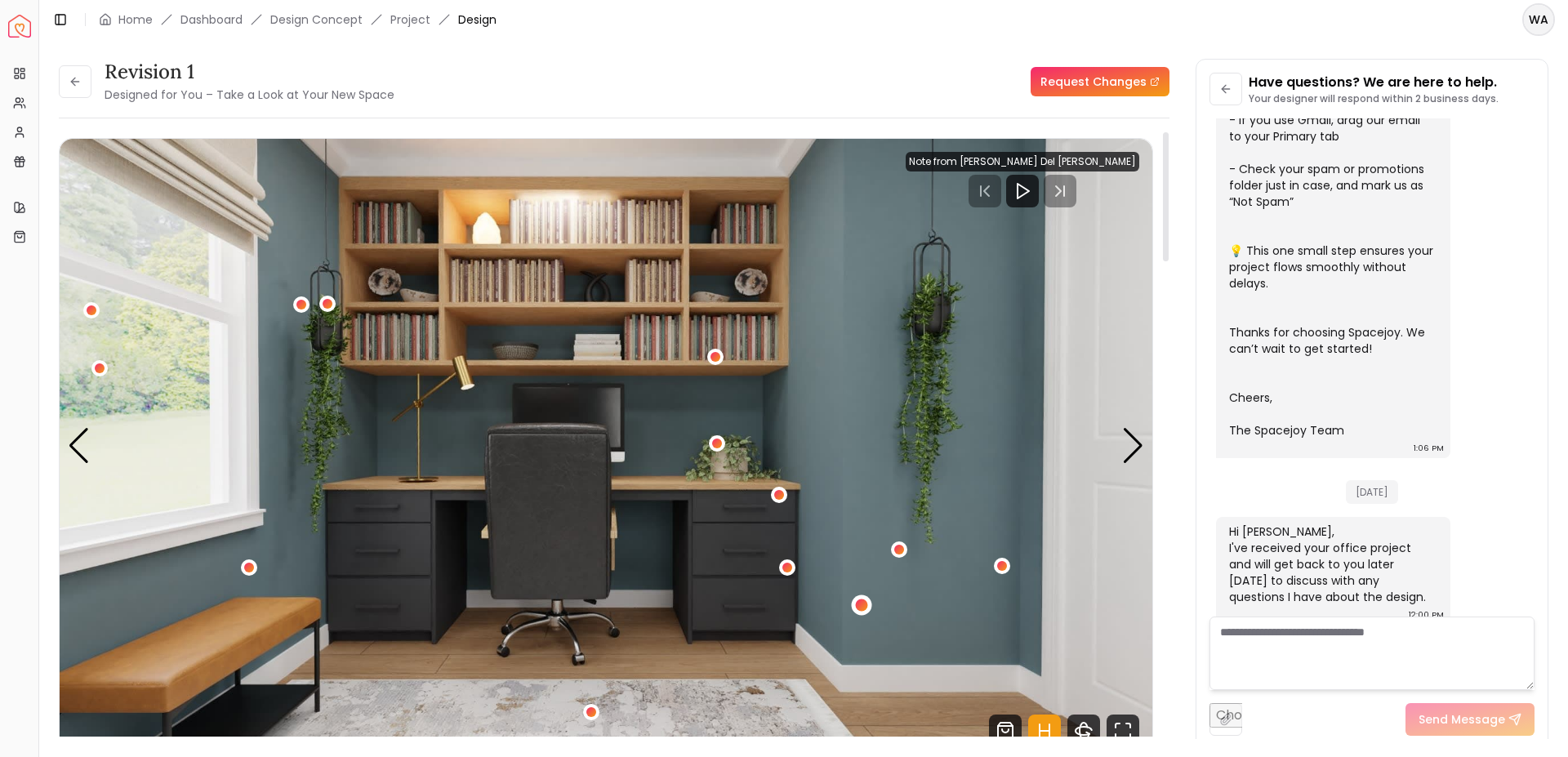
click at [862, 604] on div "4 / 5" at bounding box center [860, 605] width 12 height 12
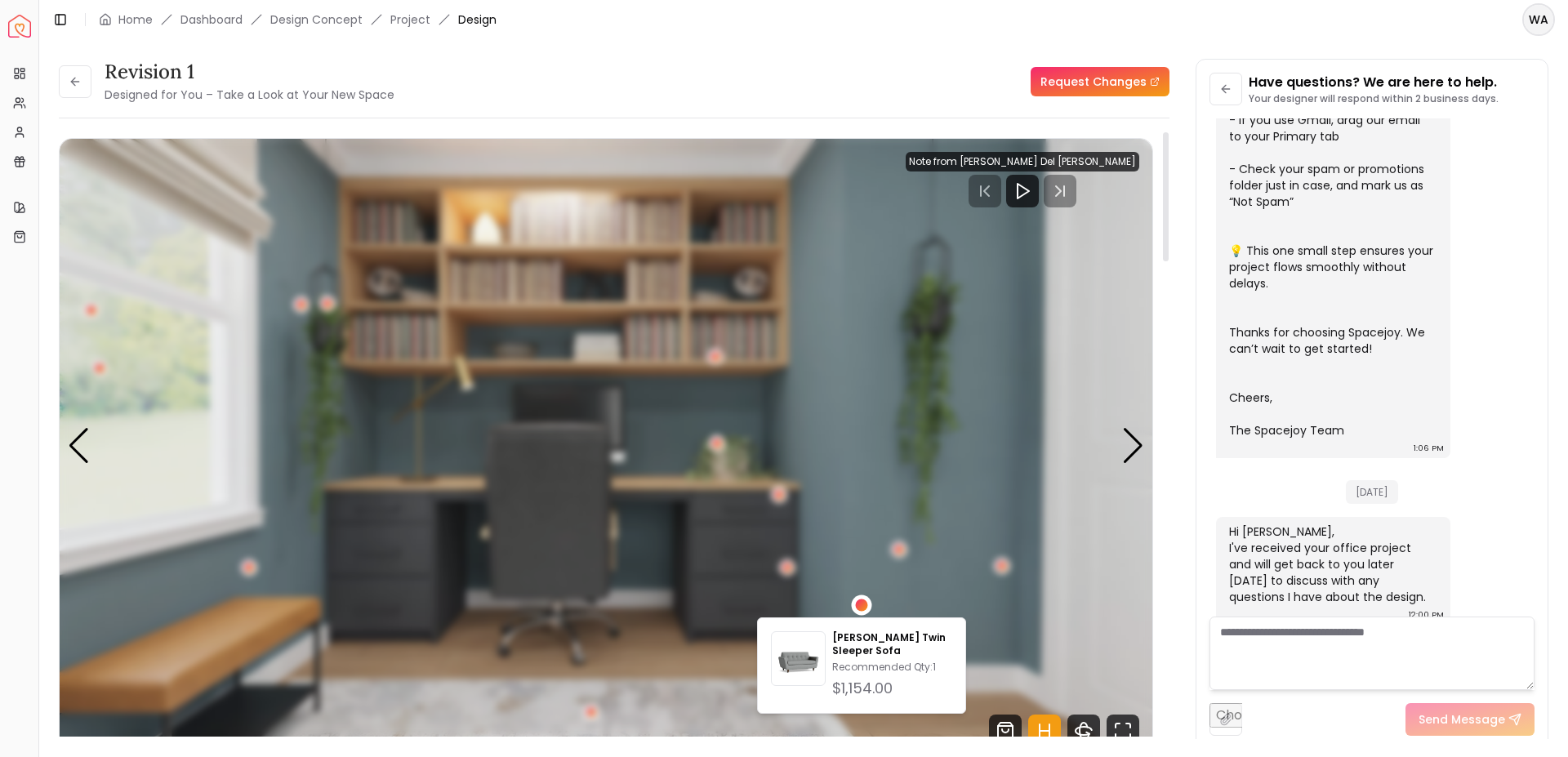
click at [862, 604] on div "4 / 5" at bounding box center [860, 605] width 12 height 12
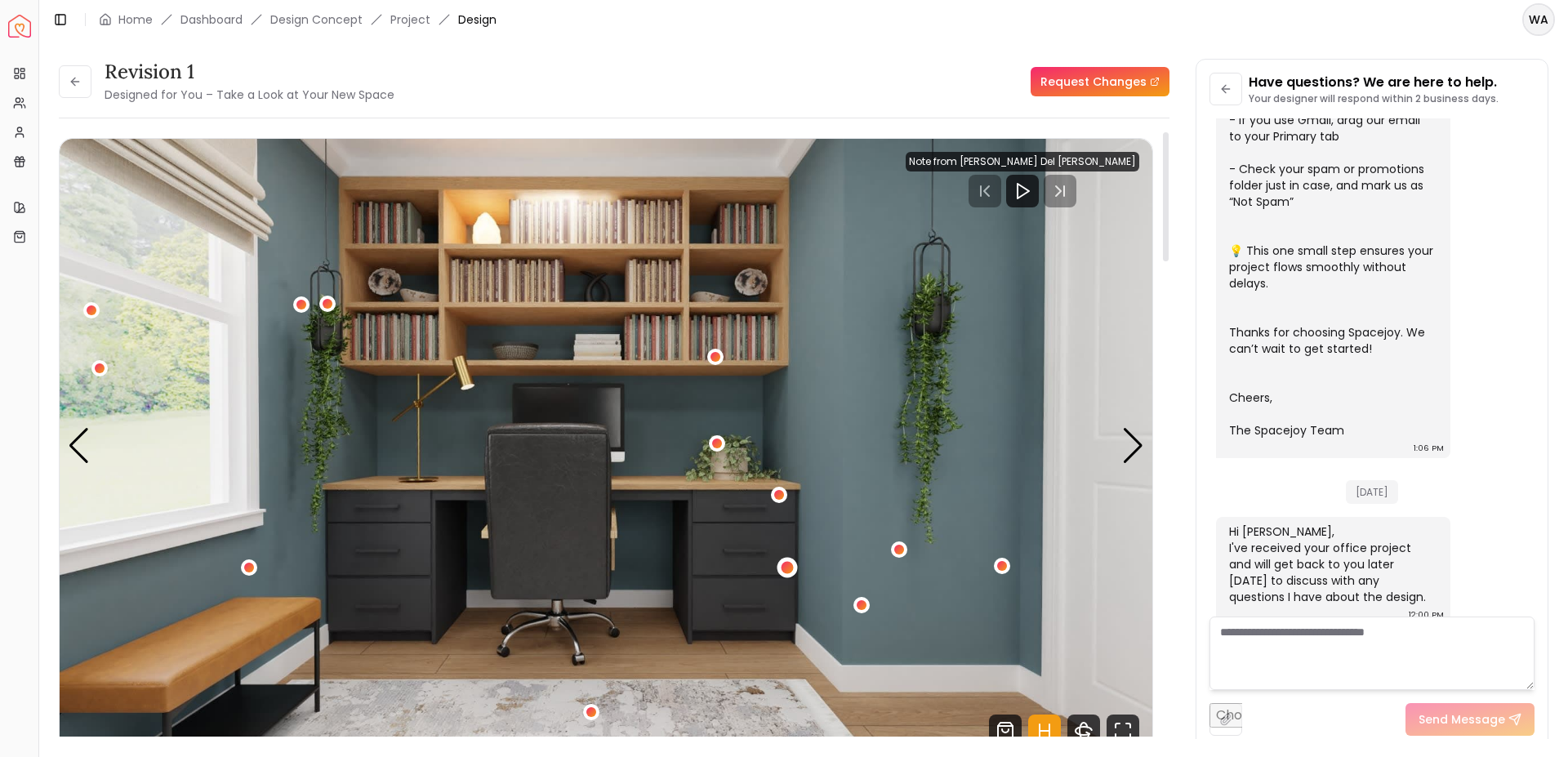
click at [789, 566] on div "4 / 5" at bounding box center [786, 568] width 12 height 12
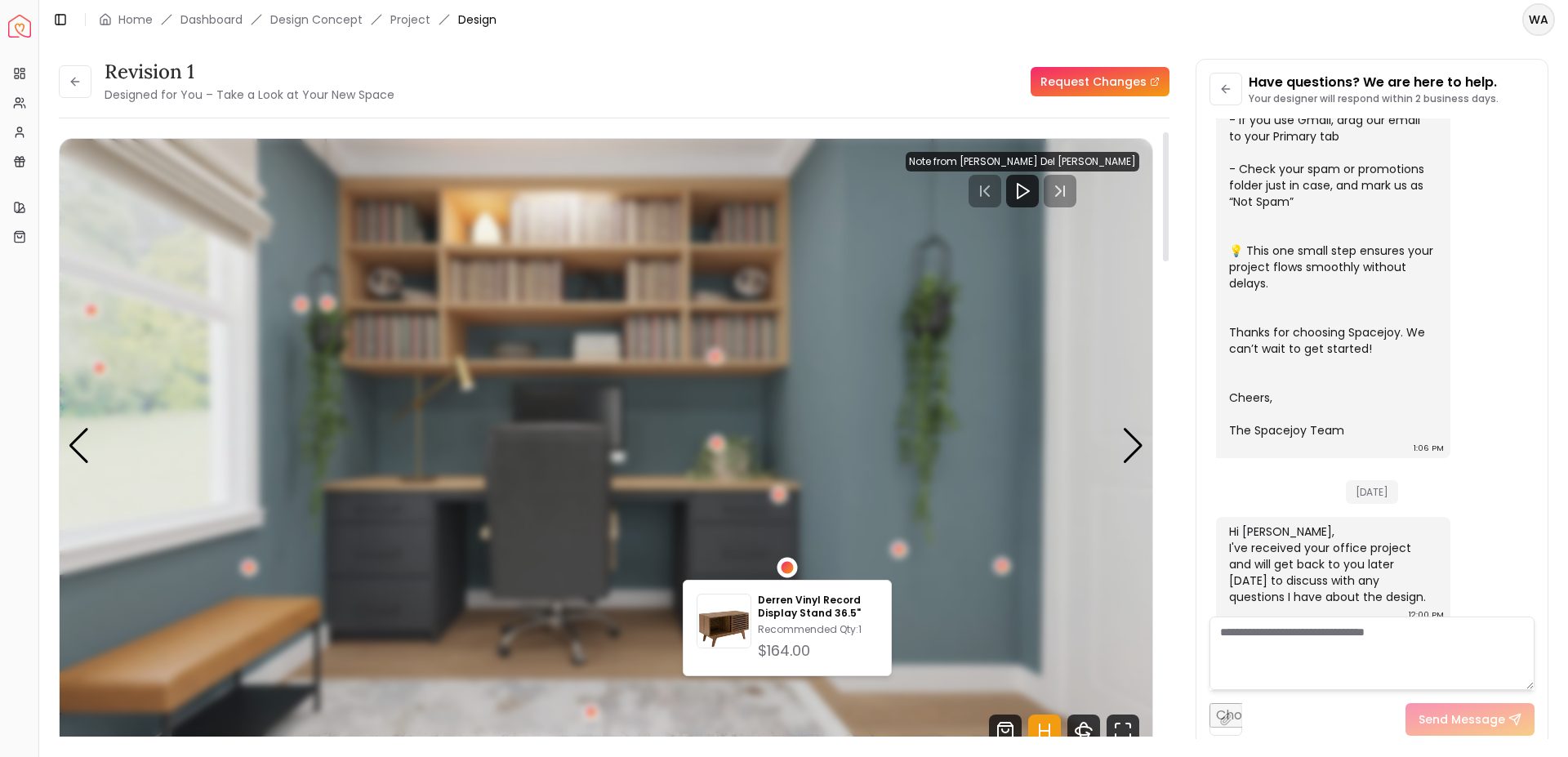
click at [789, 566] on div "4 / 5" at bounding box center [786, 568] width 12 height 12
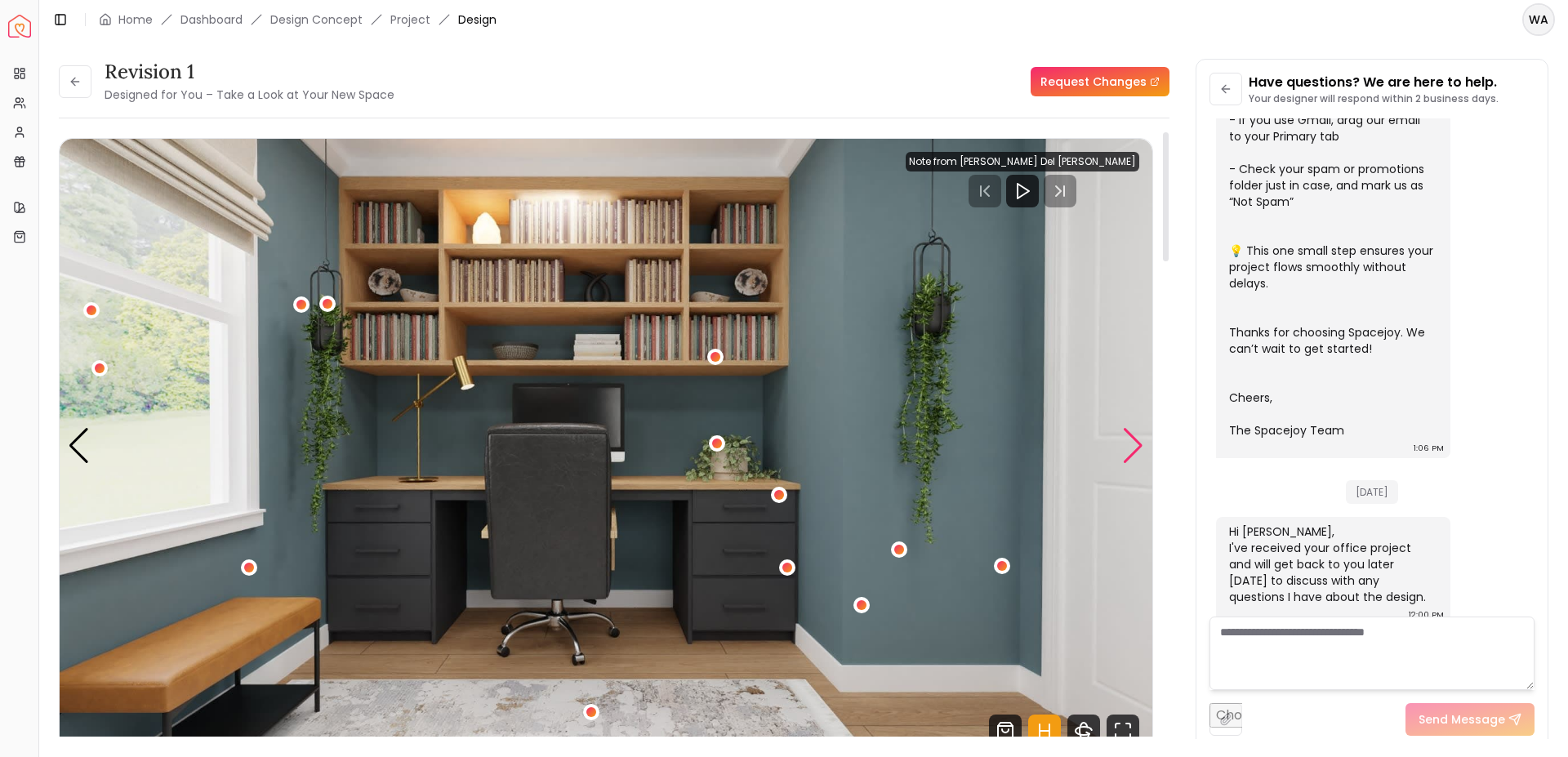
click at [1136, 448] on div "Next slide" at bounding box center [1132, 445] width 22 height 36
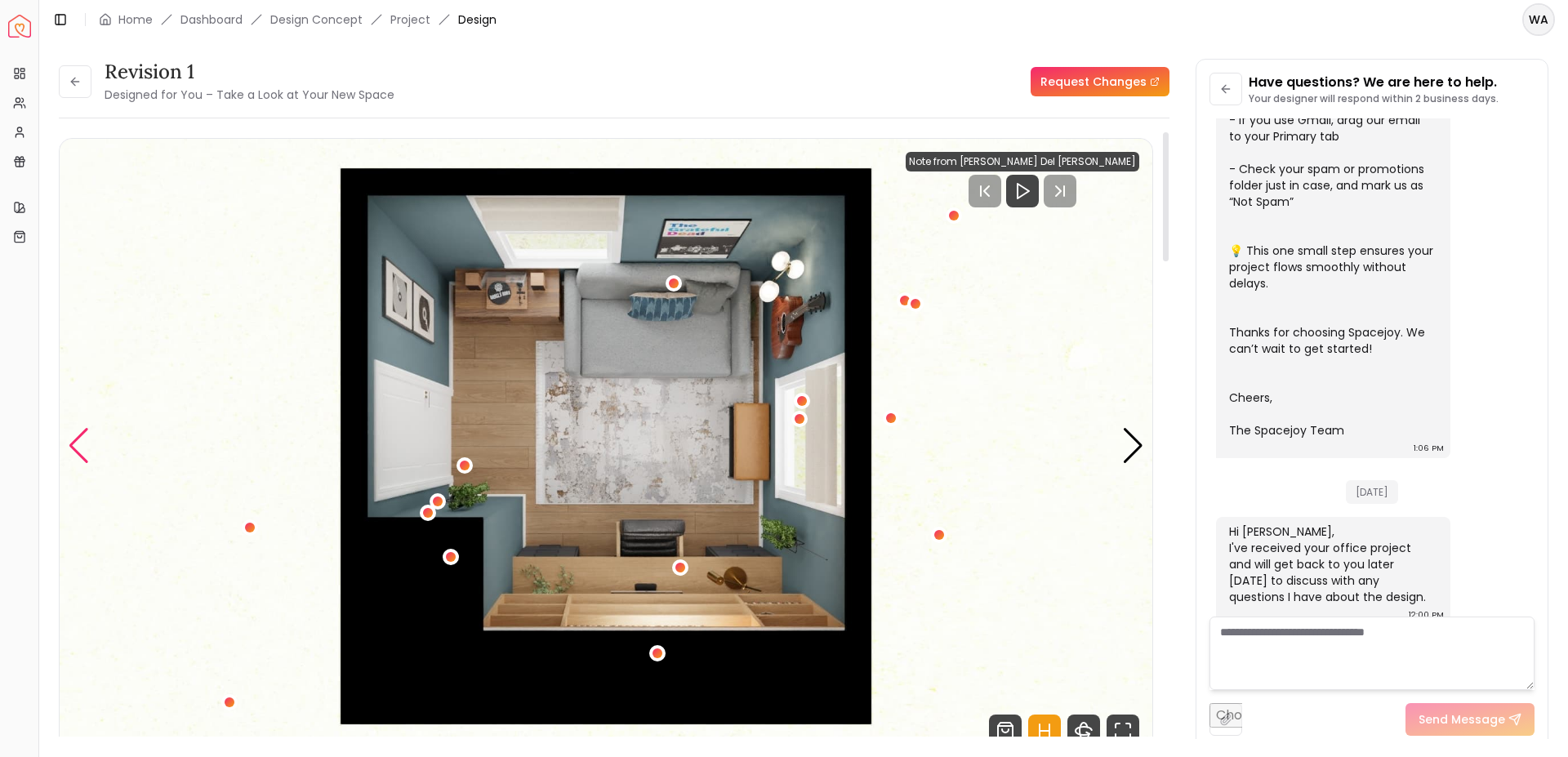
click at [74, 450] on div "Previous slide" at bounding box center [79, 445] width 22 height 36
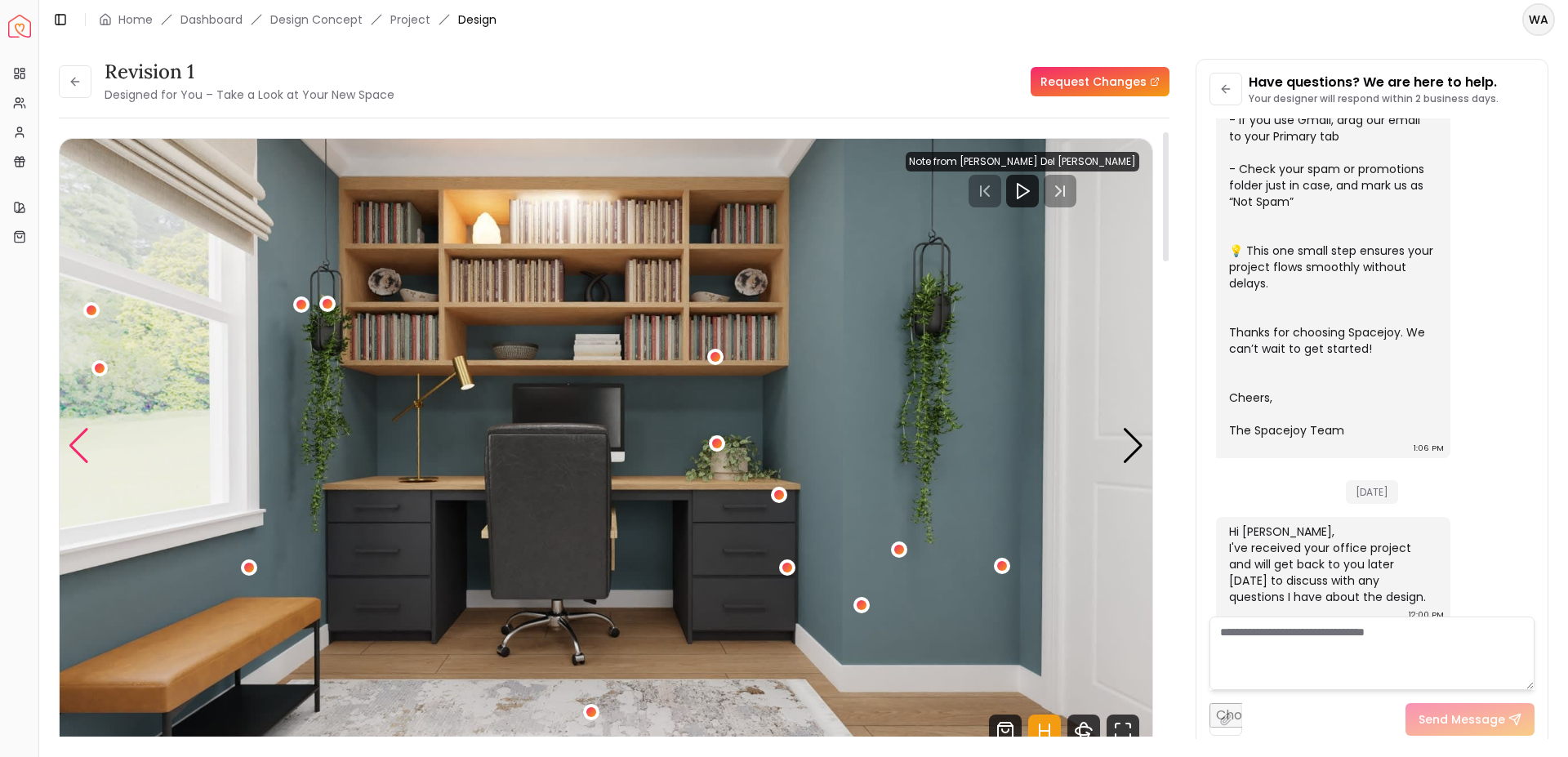
click at [74, 450] on div "Previous slide" at bounding box center [79, 445] width 22 height 36
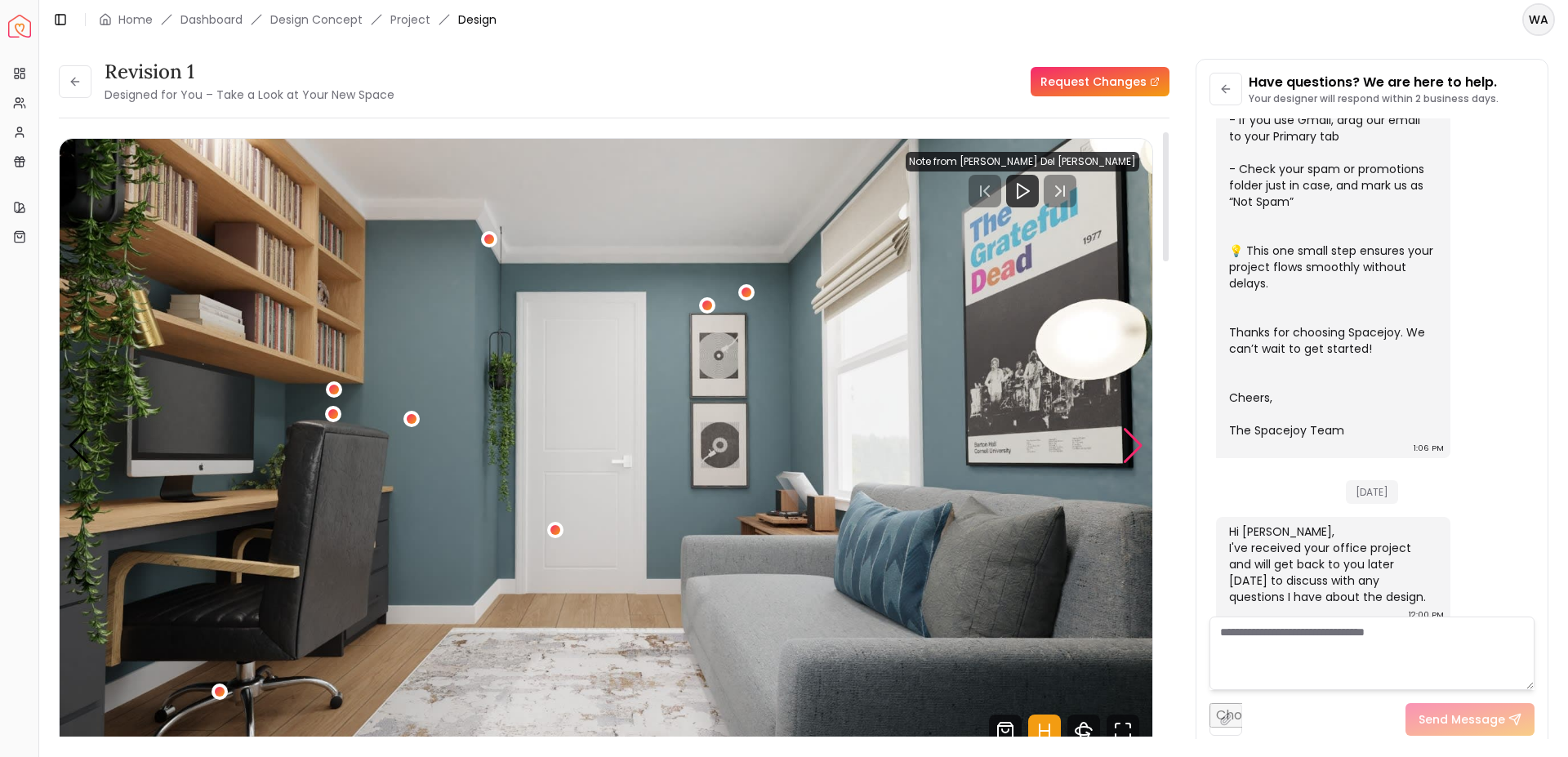
click at [1133, 450] on div "Next slide" at bounding box center [1132, 445] width 22 height 36
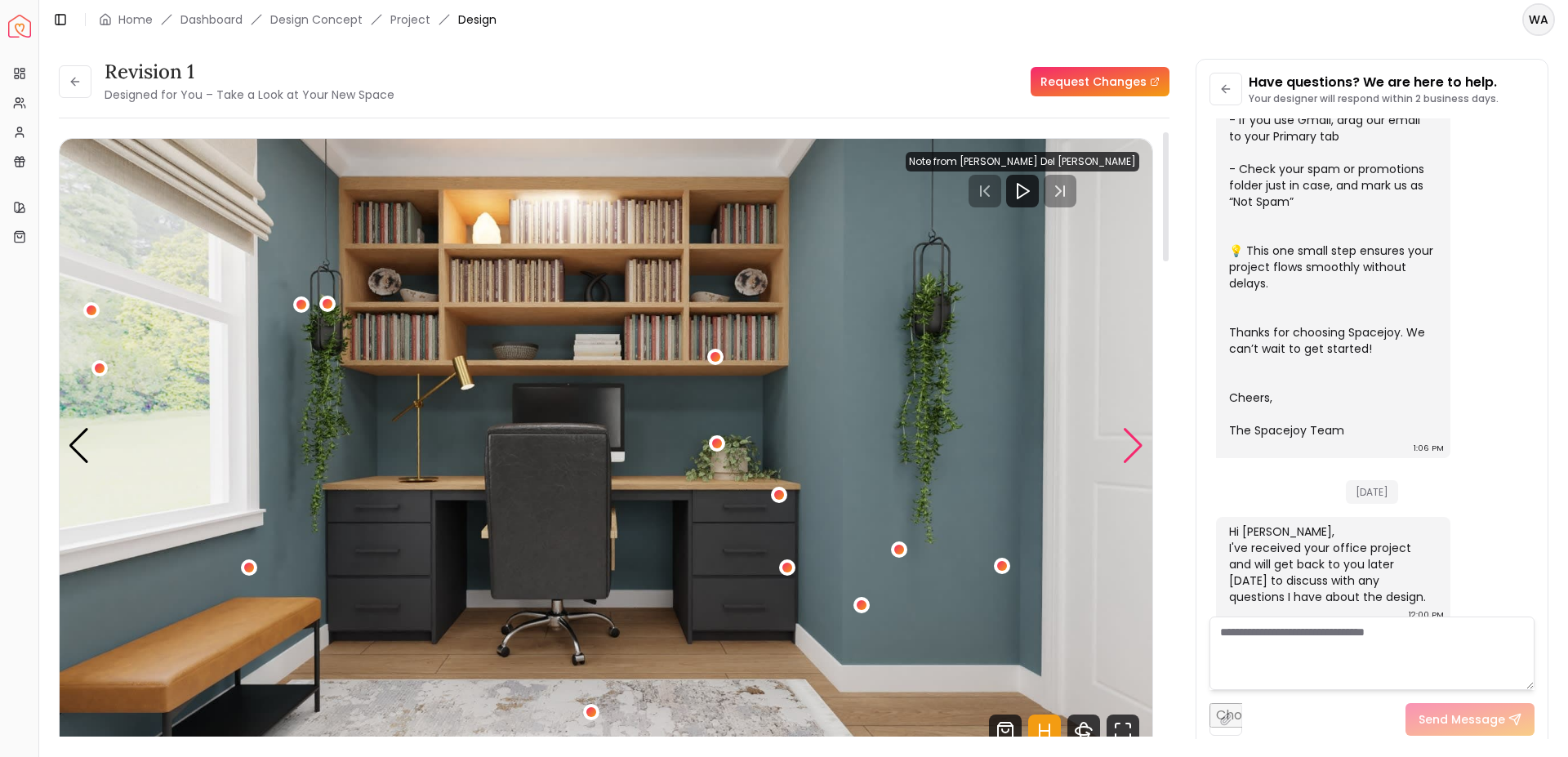
click at [1133, 450] on div "Next slide" at bounding box center [1132, 445] width 22 height 36
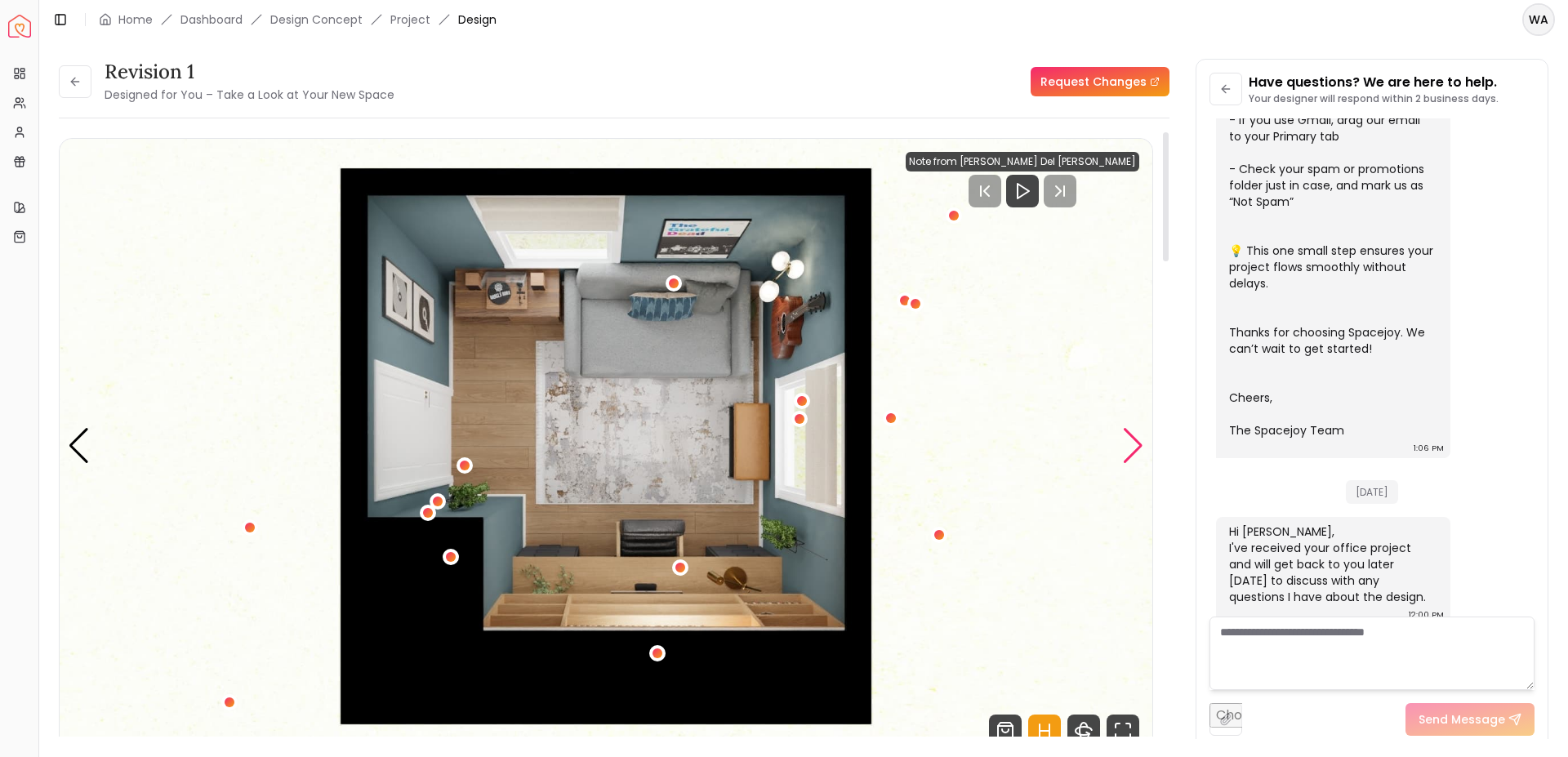
click at [1133, 450] on div "Next slide" at bounding box center [1132, 445] width 22 height 36
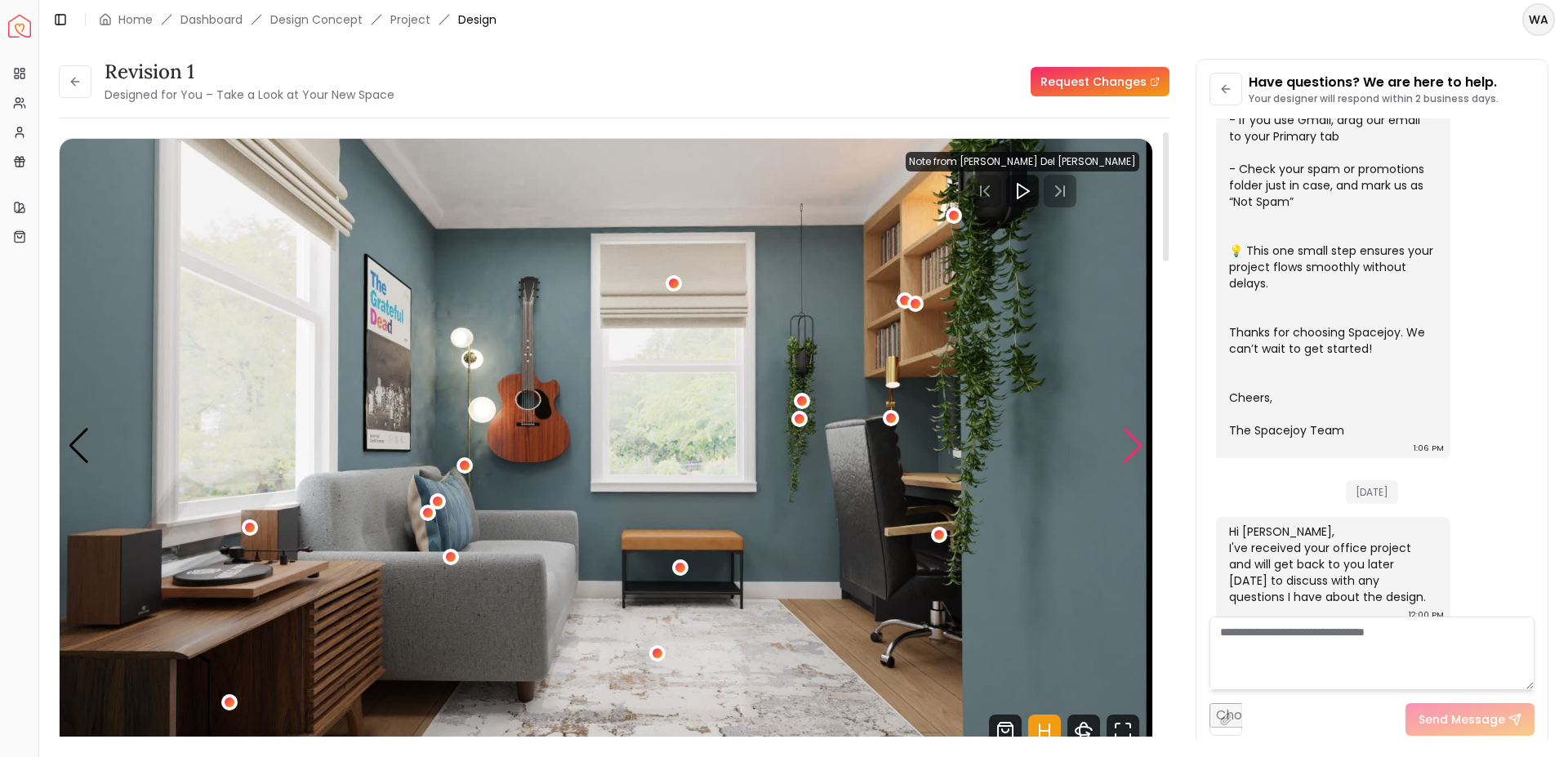
click at [1133, 450] on div "Next slide" at bounding box center [1132, 445] width 22 height 36
